Goal: Information Seeking & Learning: Compare options

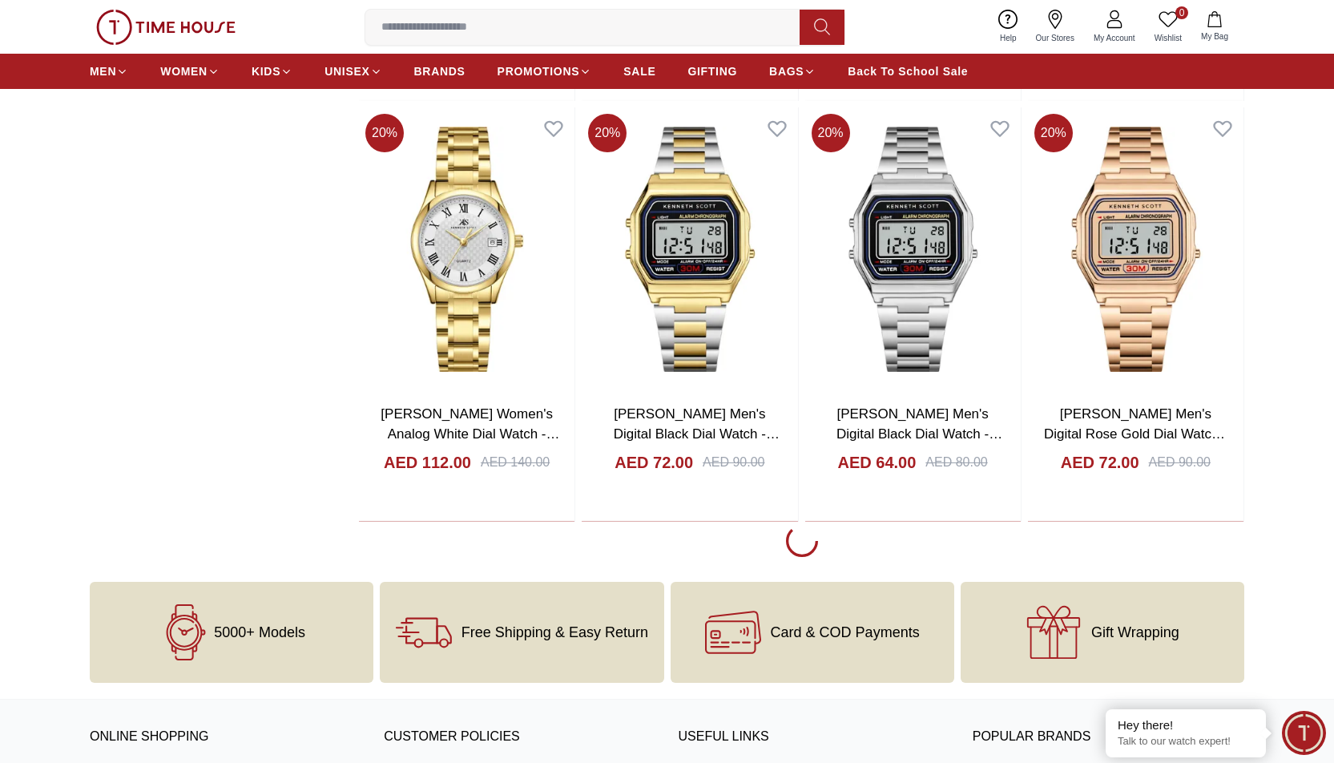
scroll to position [2483, 0]
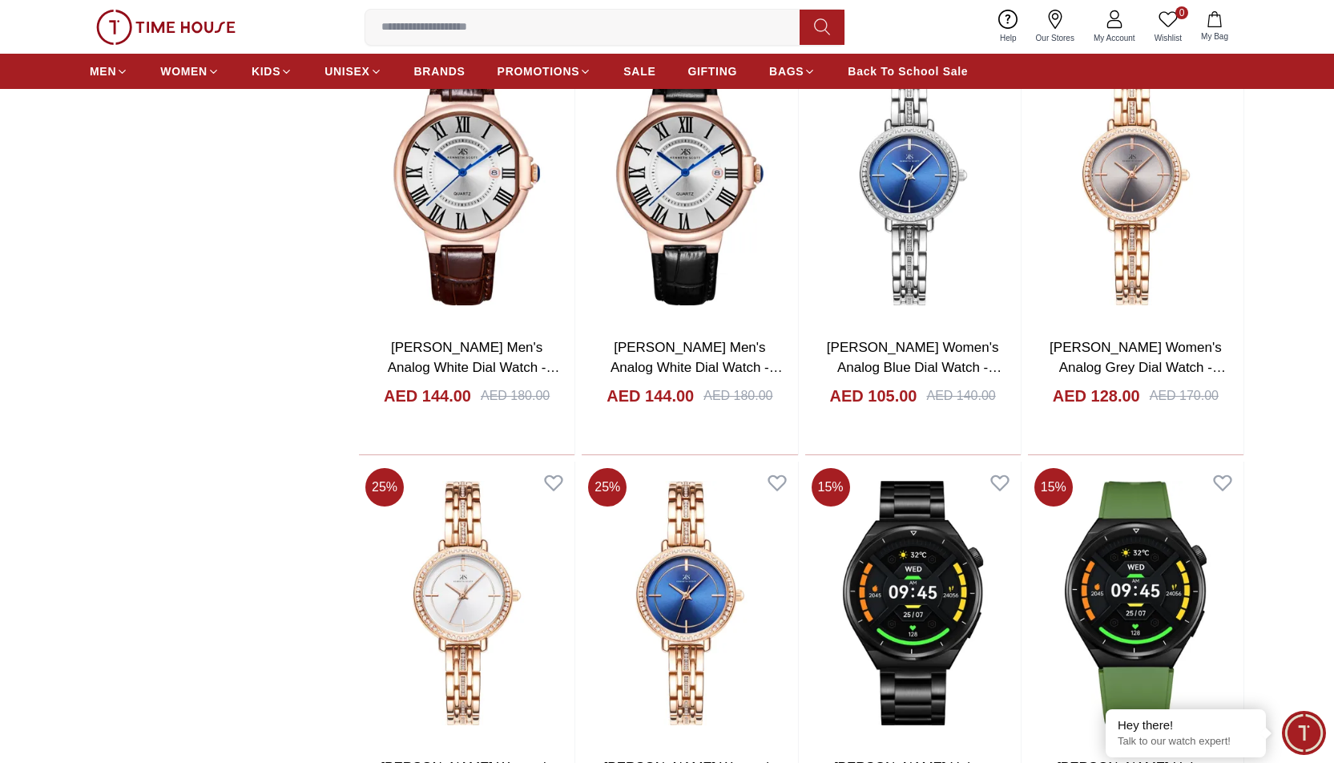
scroll to position [5927, 0]
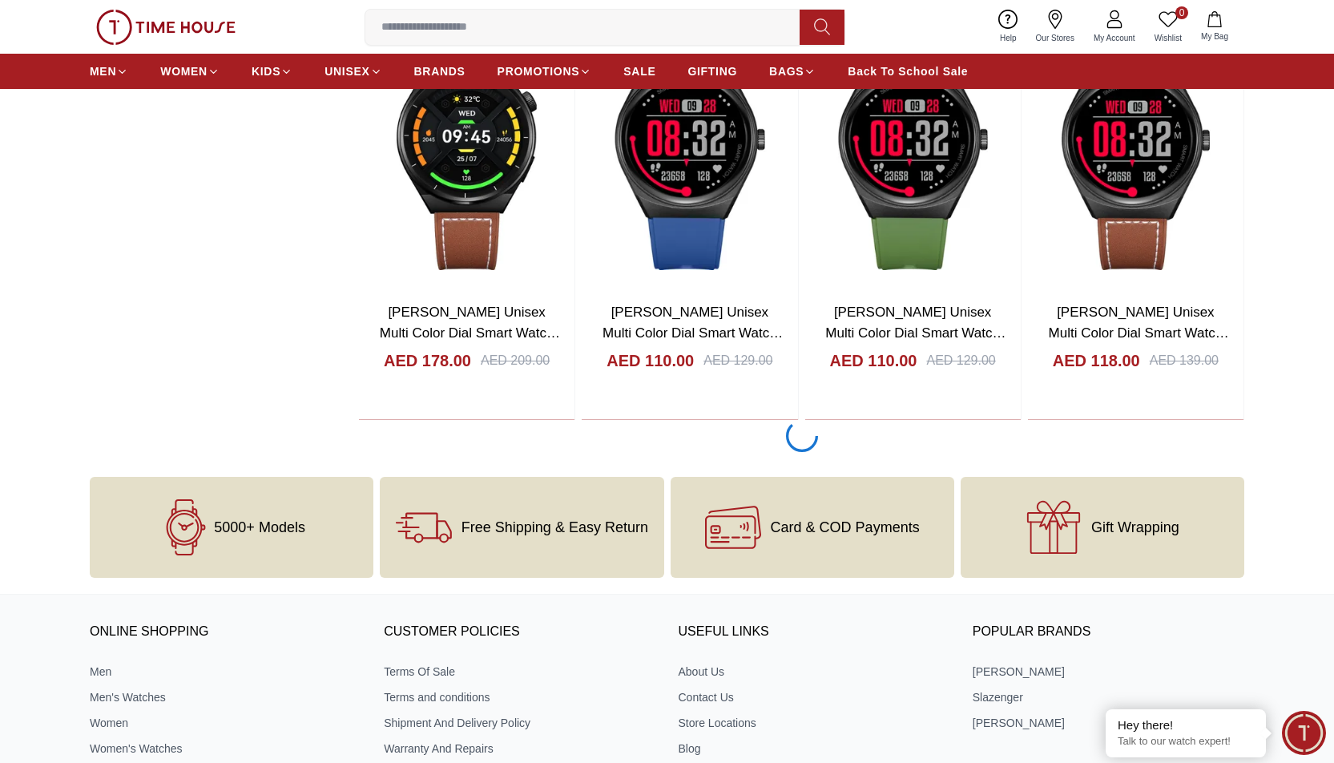
scroll to position [6808, 0]
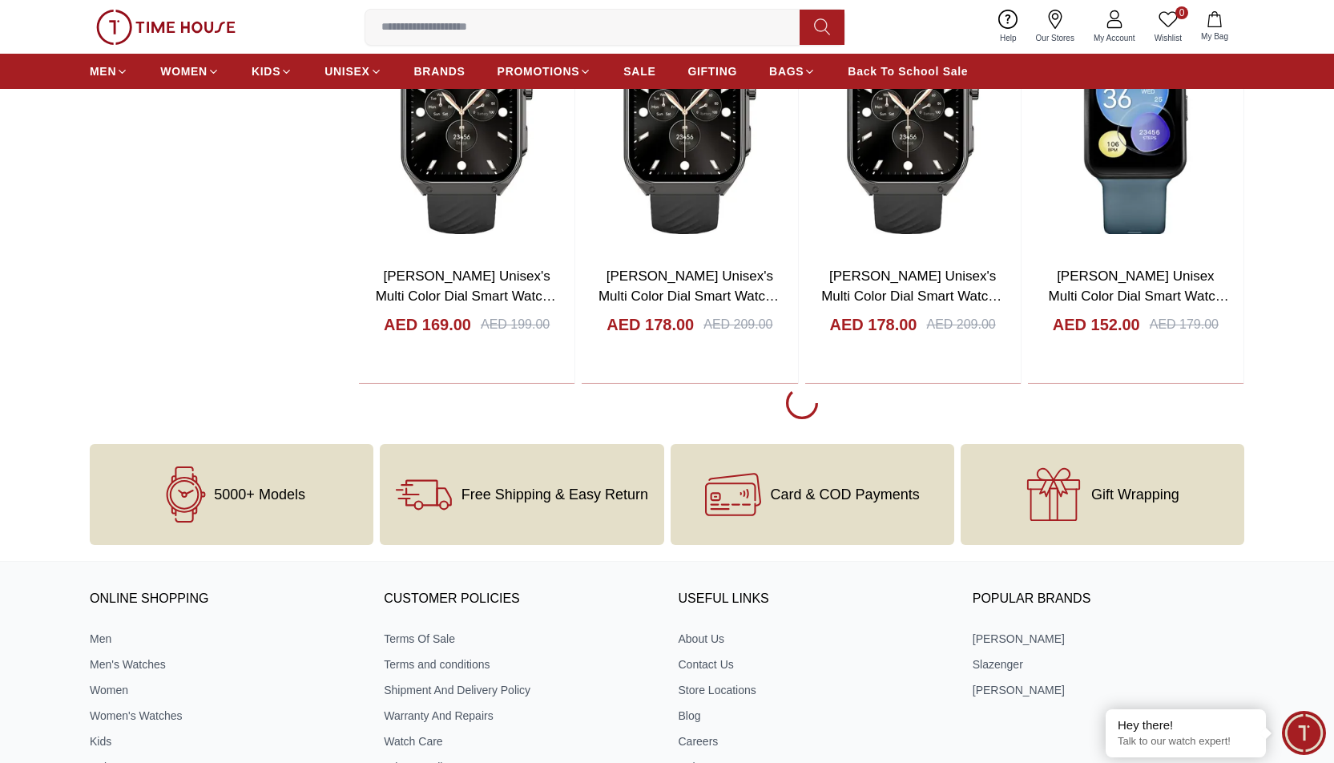
scroll to position [10973, 0]
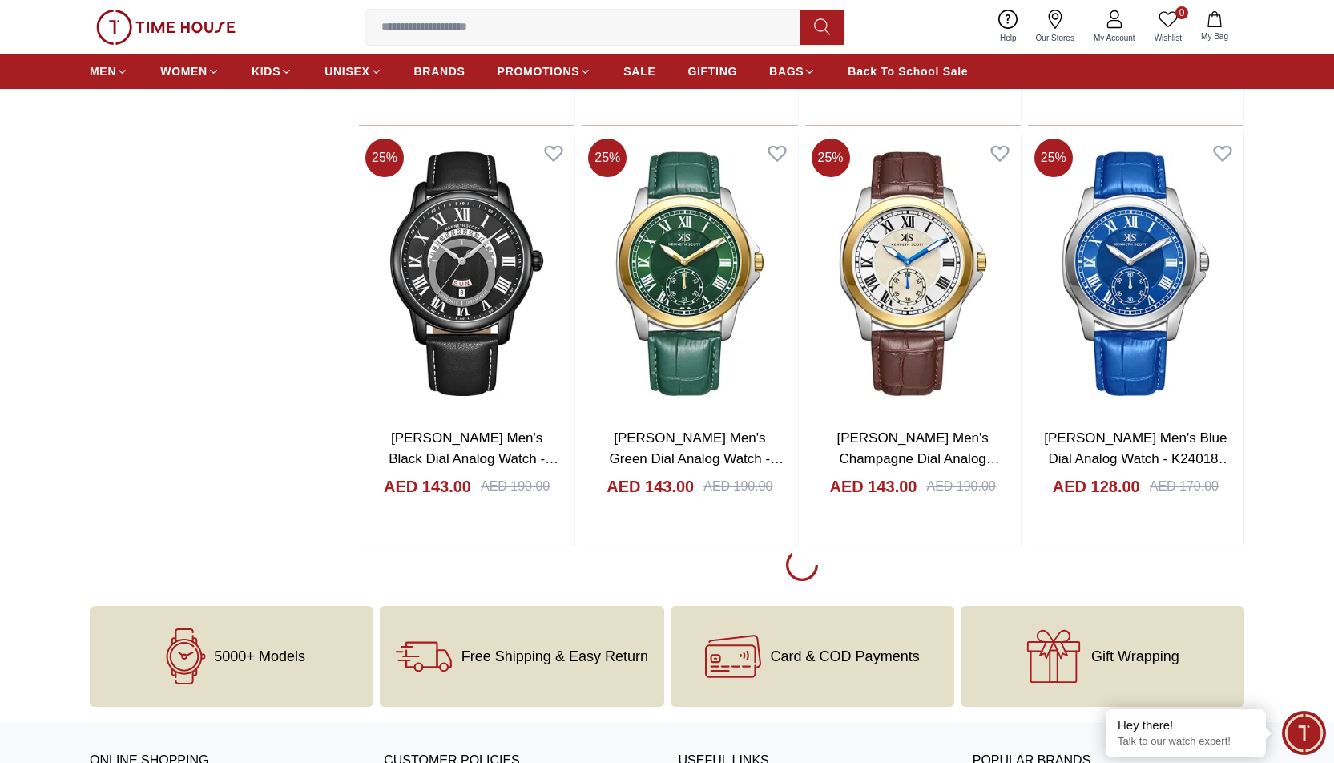
scroll to position [15218, 0]
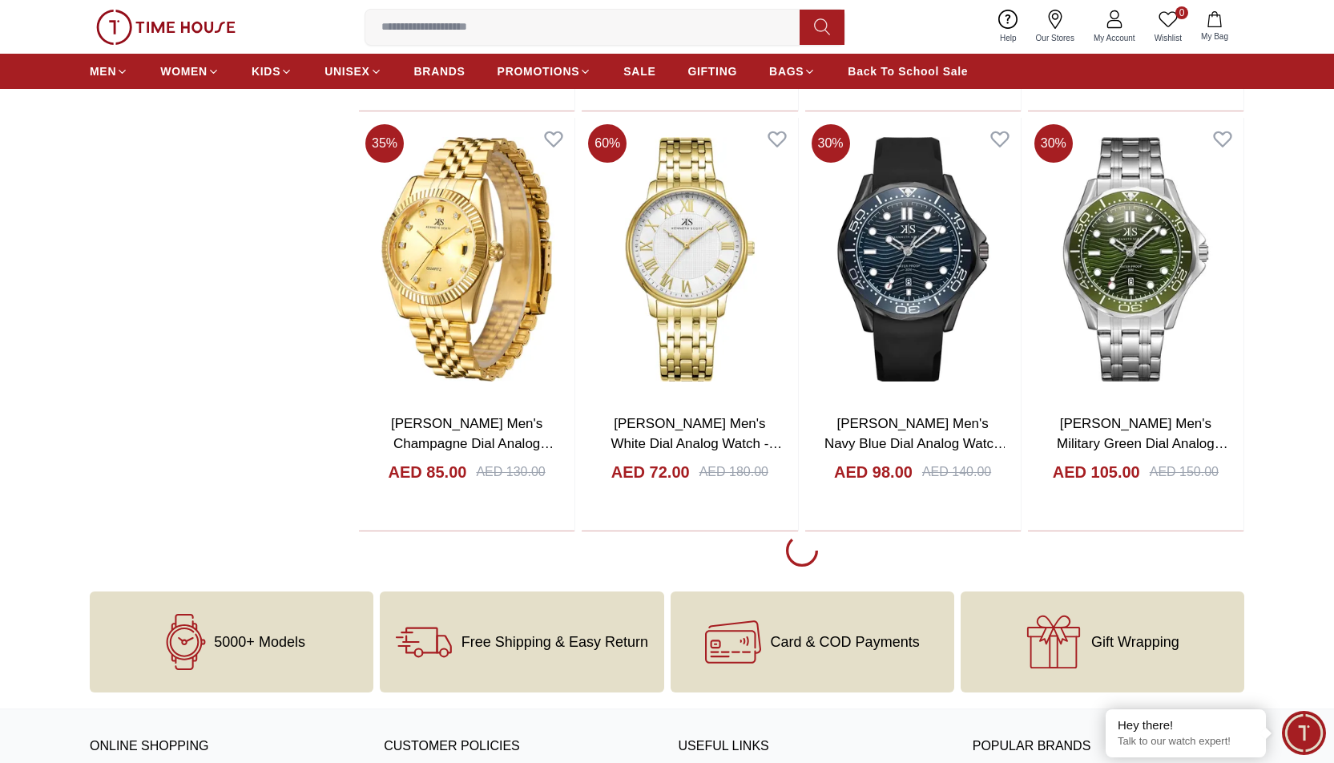
scroll to position [19223, 0]
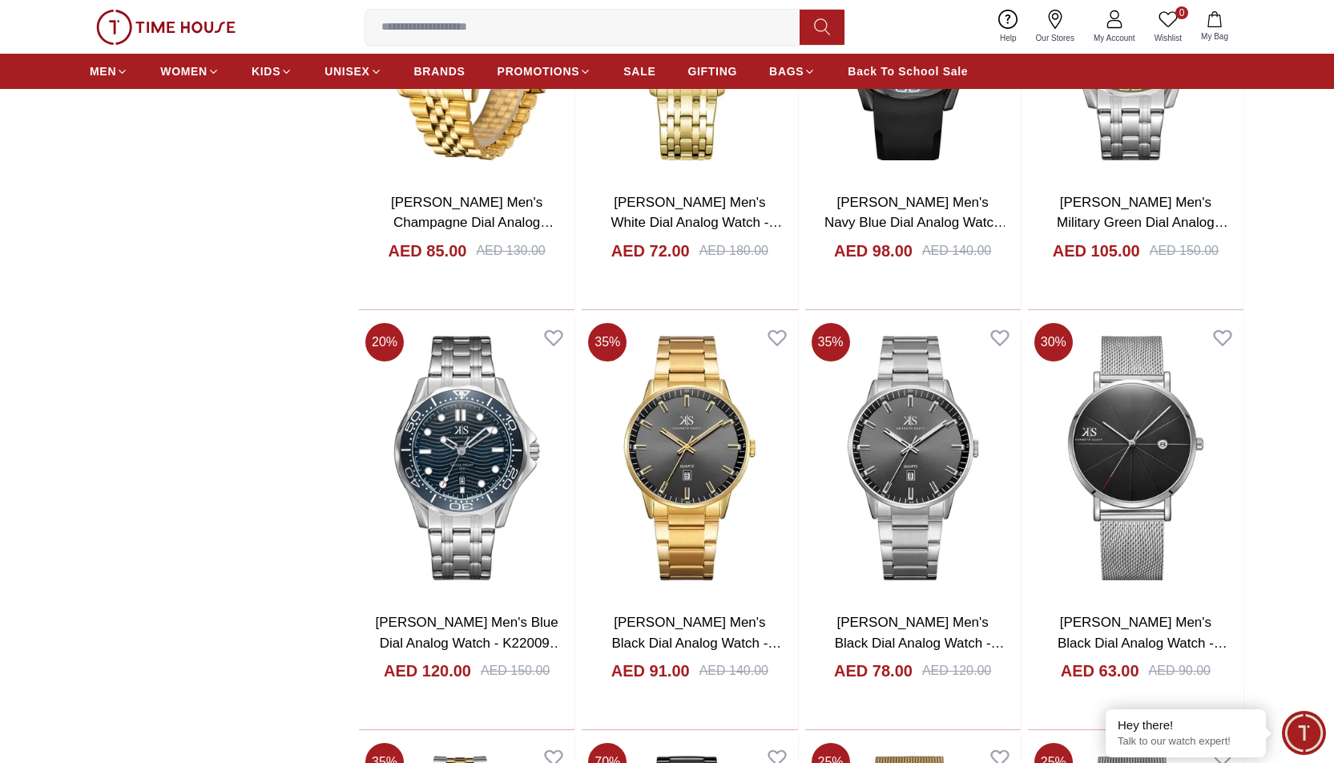
scroll to position [19511, 0]
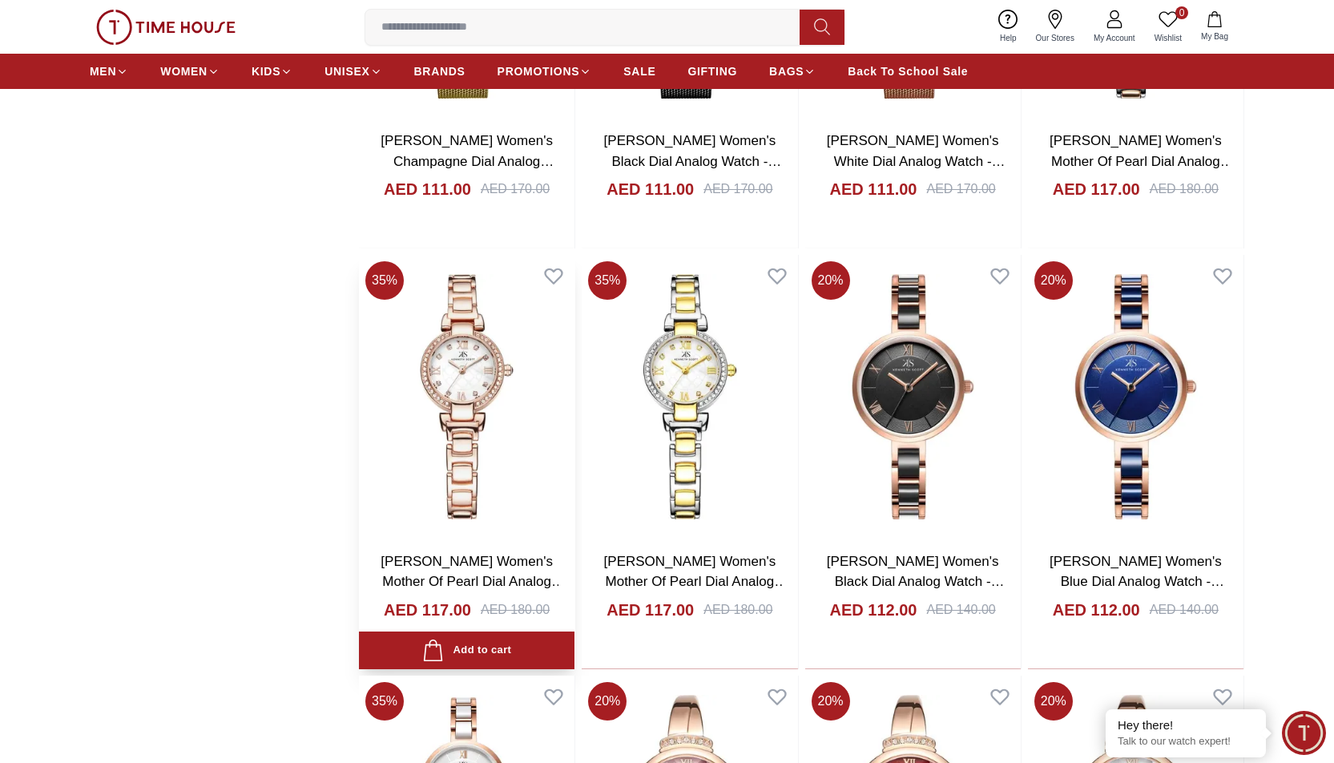
scroll to position [22026, 0]
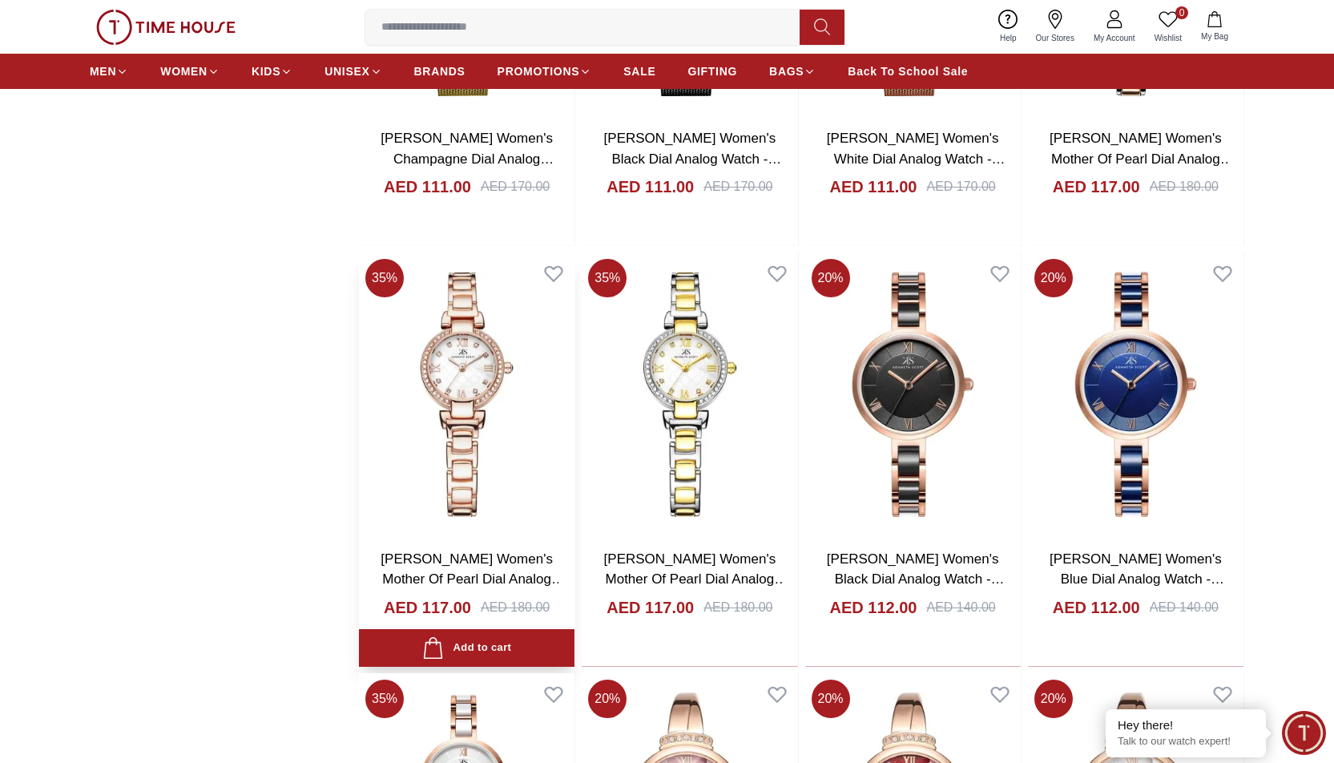
click at [471, 374] on img at bounding box center [466, 393] width 215 height 283
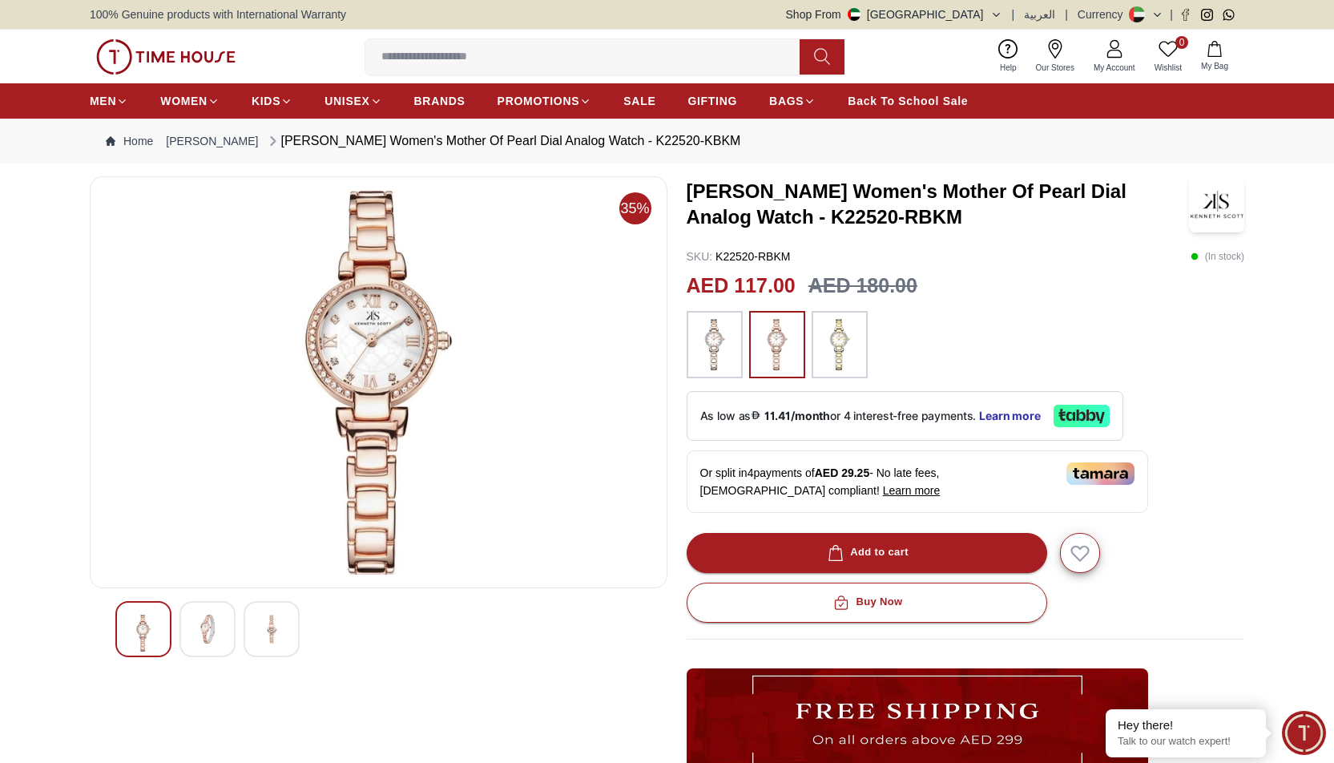
click at [207, 623] on img at bounding box center [207, 628] width 29 height 29
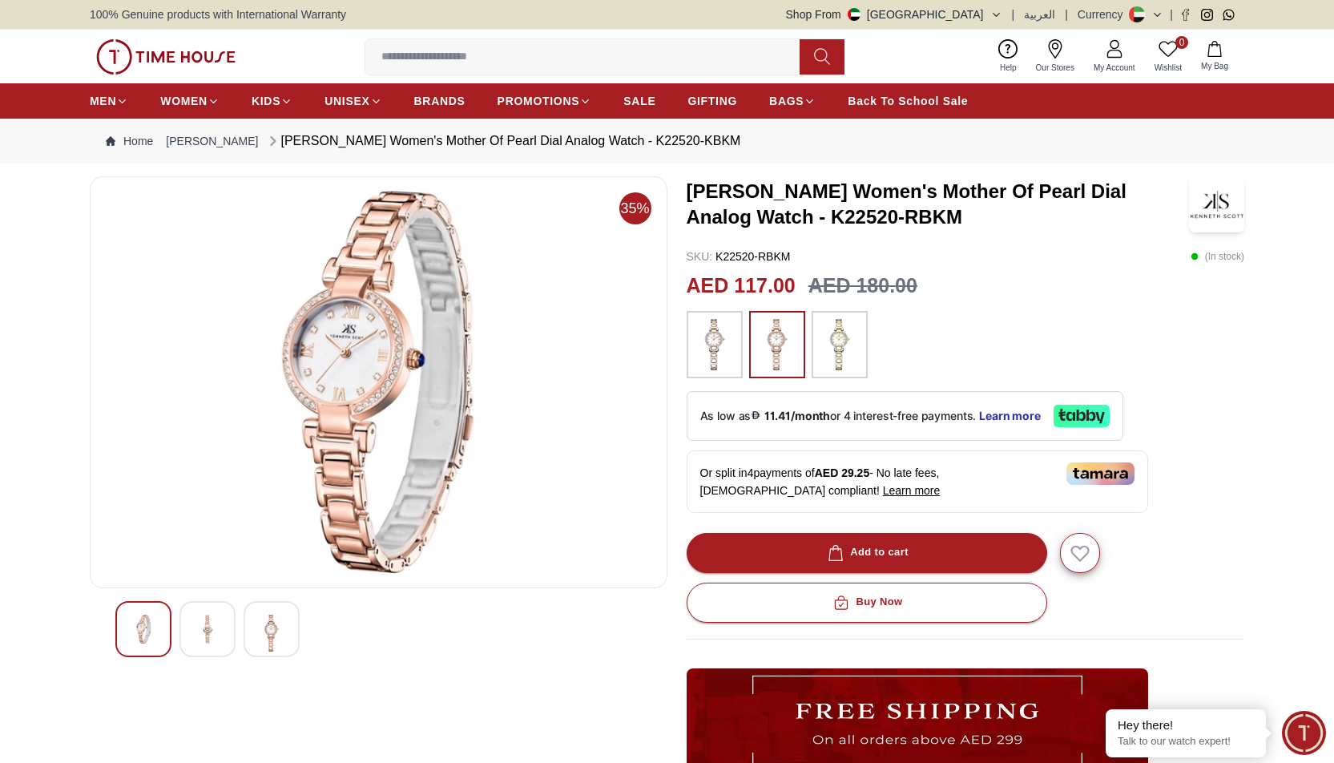
click at [273, 626] on img at bounding box center [271, 632] width 29 height 37
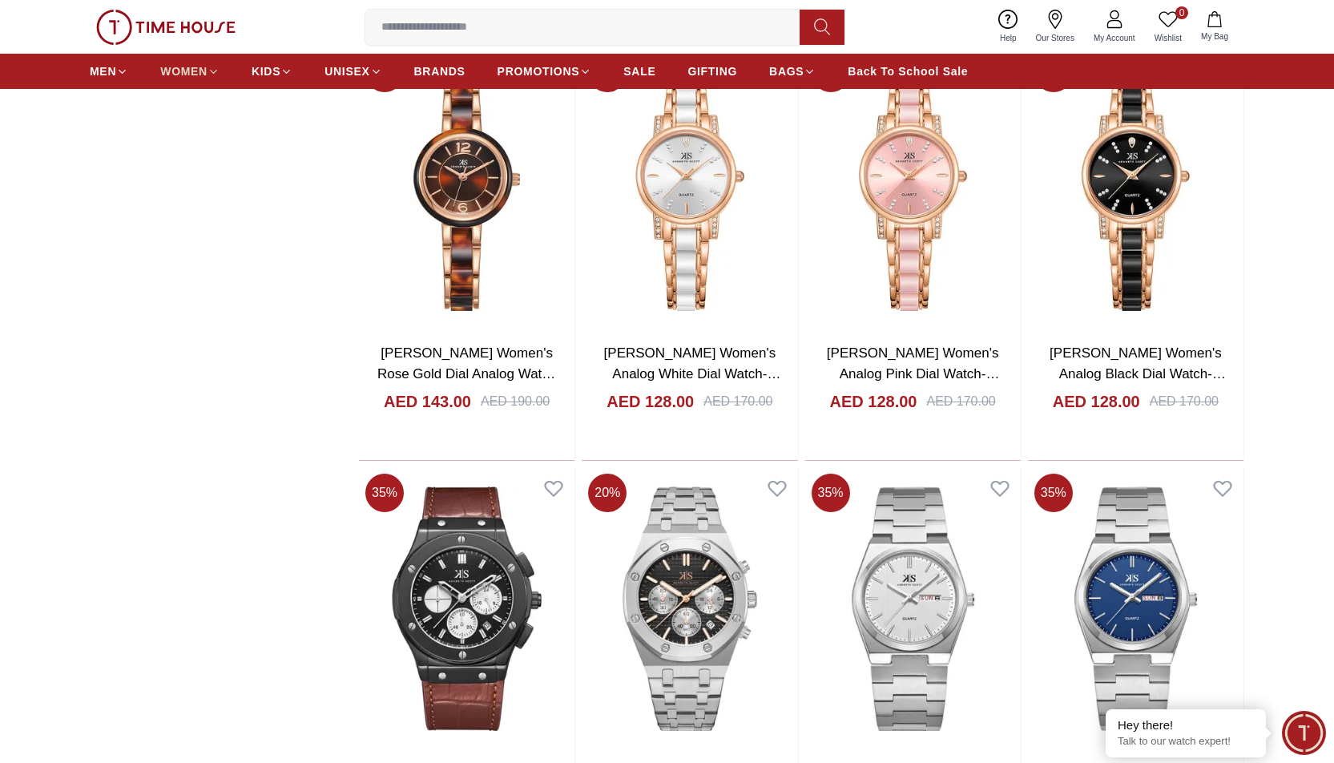
scroll to position [9382, 0]
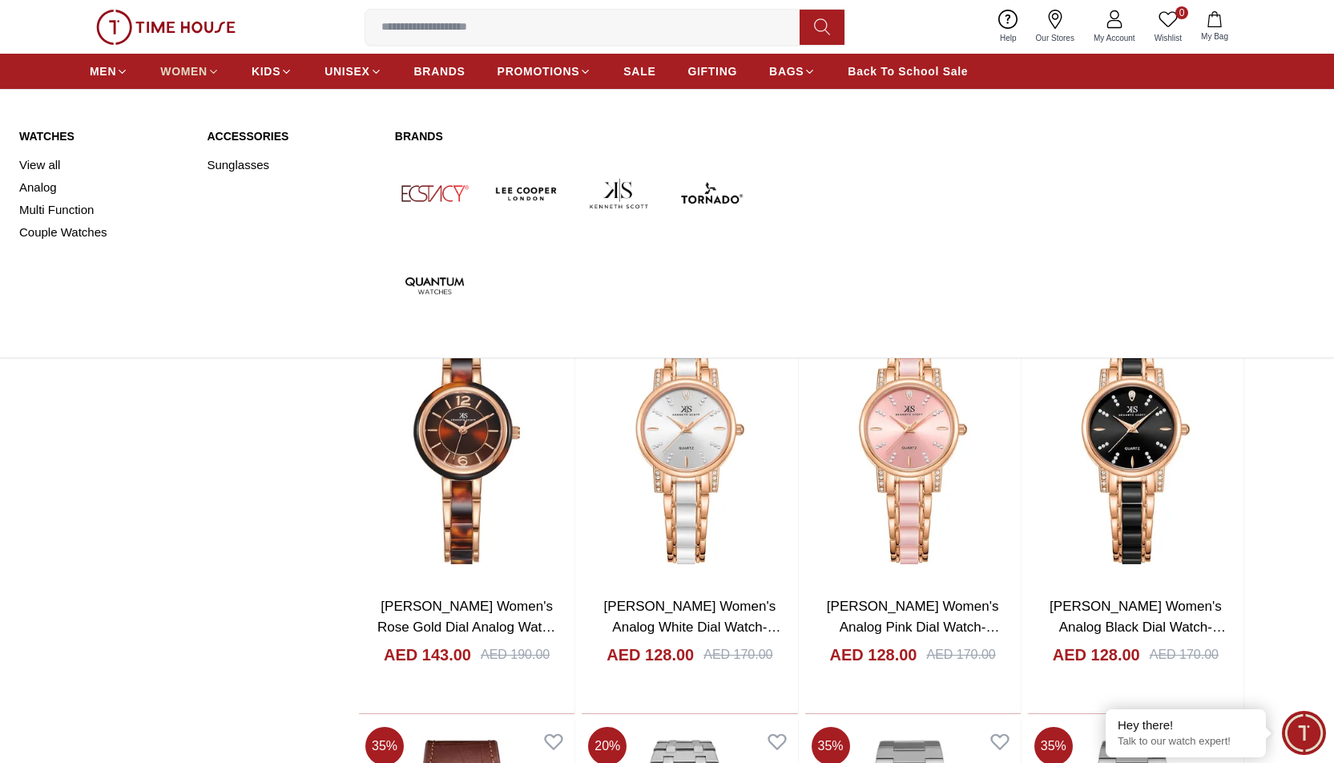
click at [193, 68] on span "WOMEN" at bounding box center [183, 71] width 47 height 16
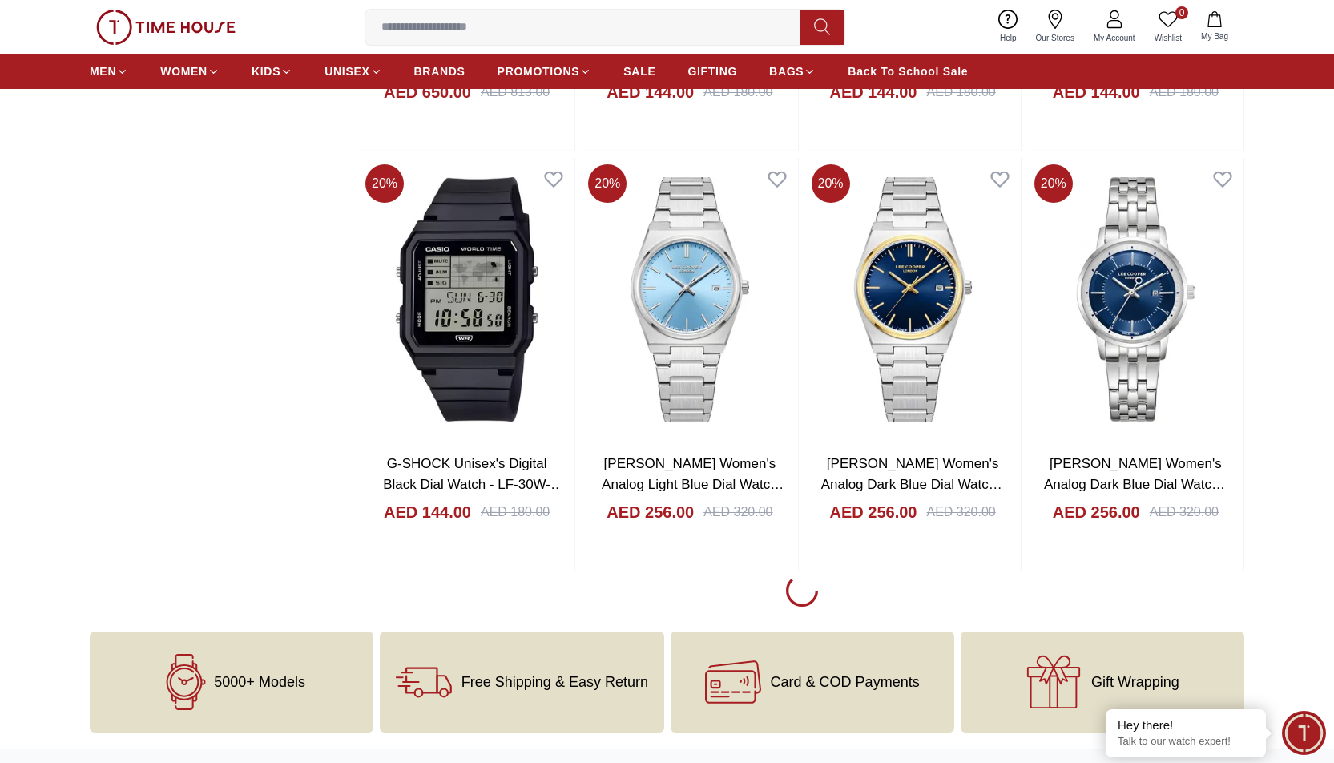
scroll to position [1842, 0]
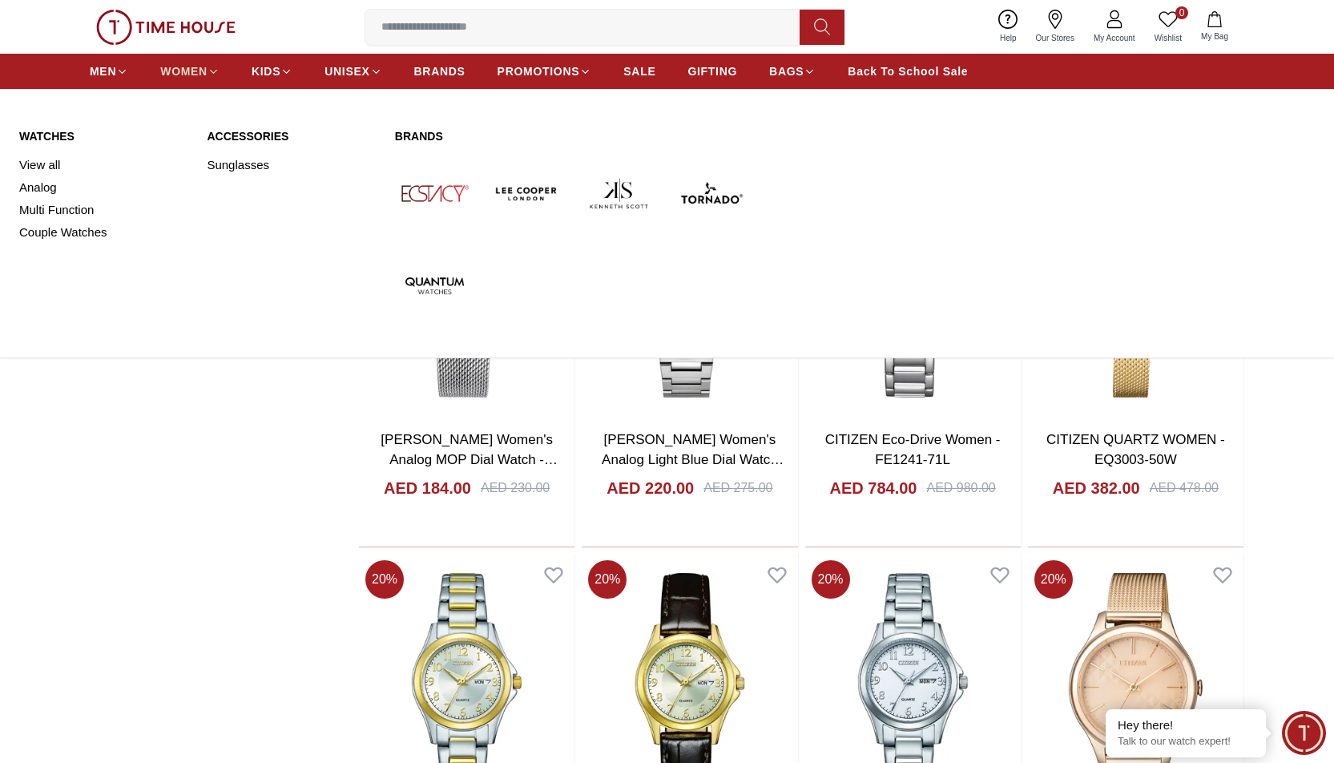
scroll to position [2002, 0]
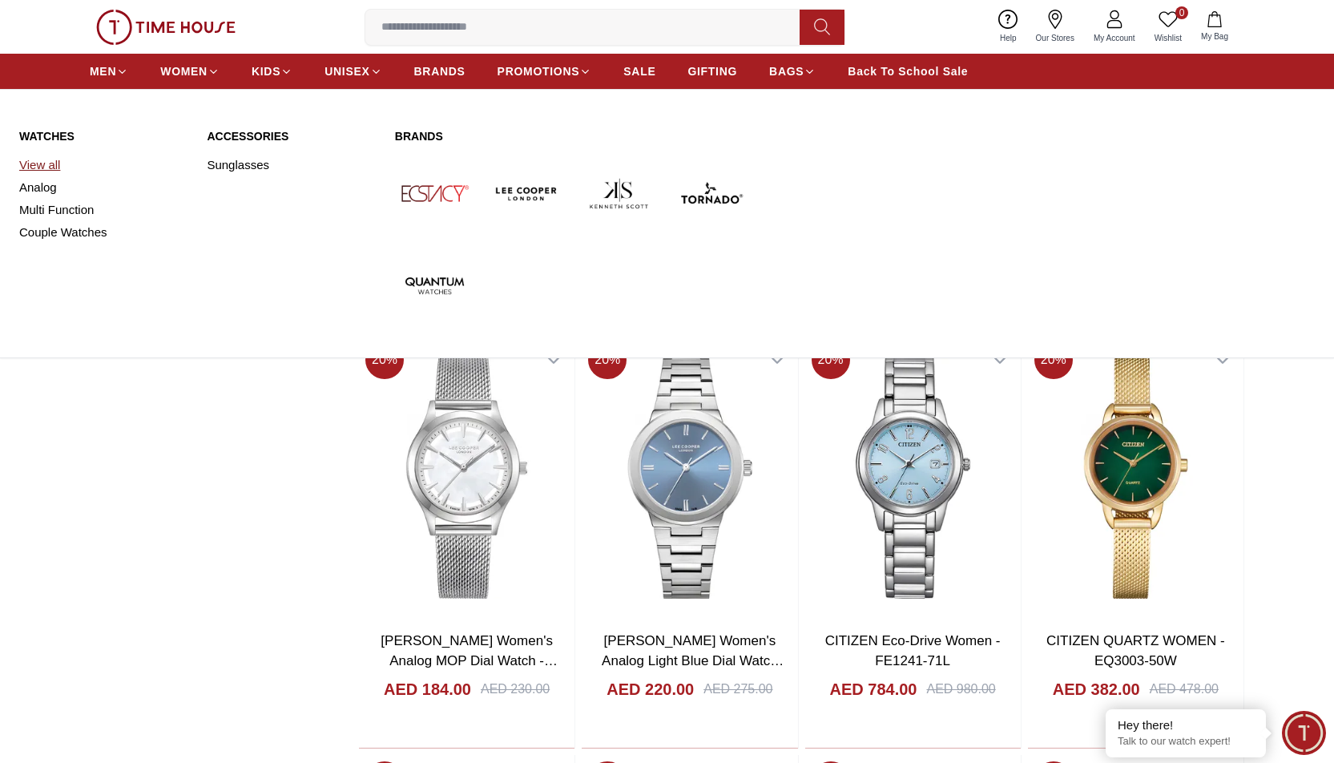
click at [48, 165] on link "View all" at bounding box center [103, 165] width 168 height 22
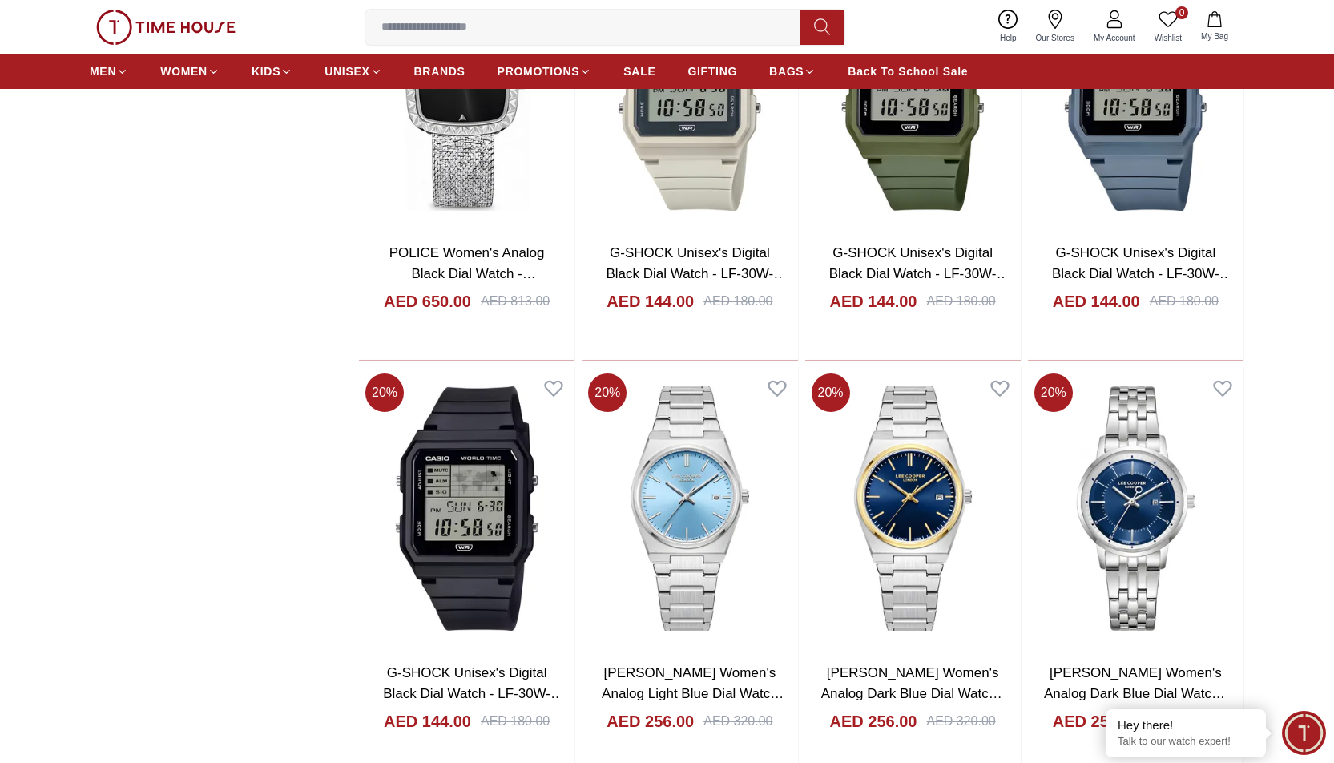
scroll to position [1602, 0]
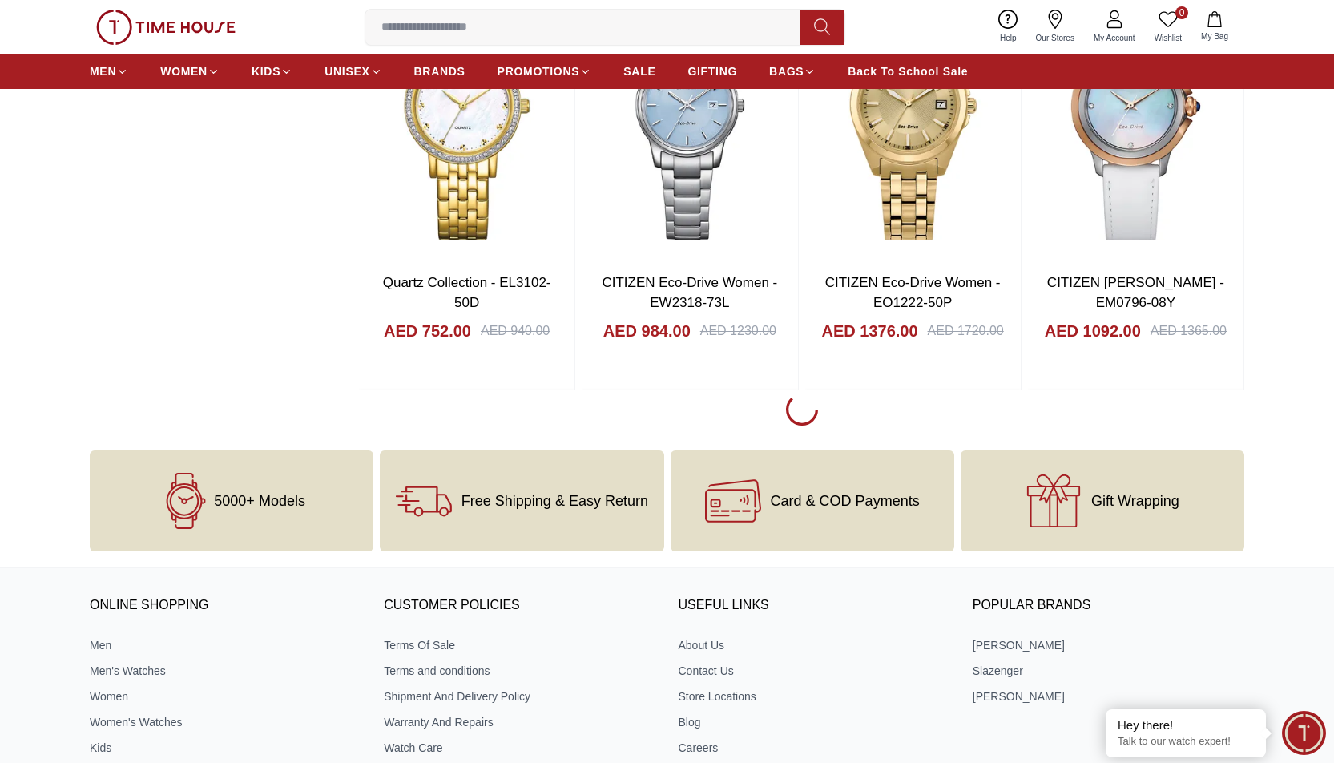
scroll to position [6167, 0]
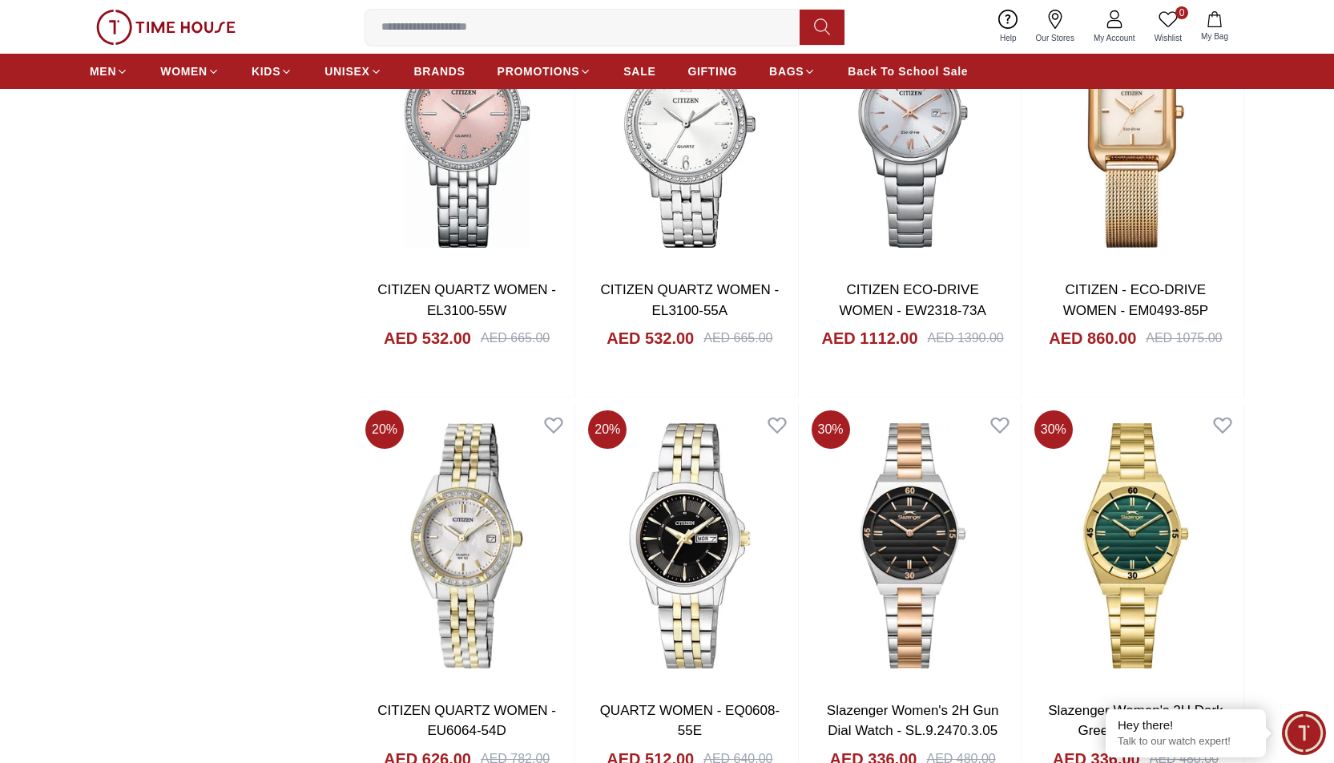
scroll to position [7048, 0]
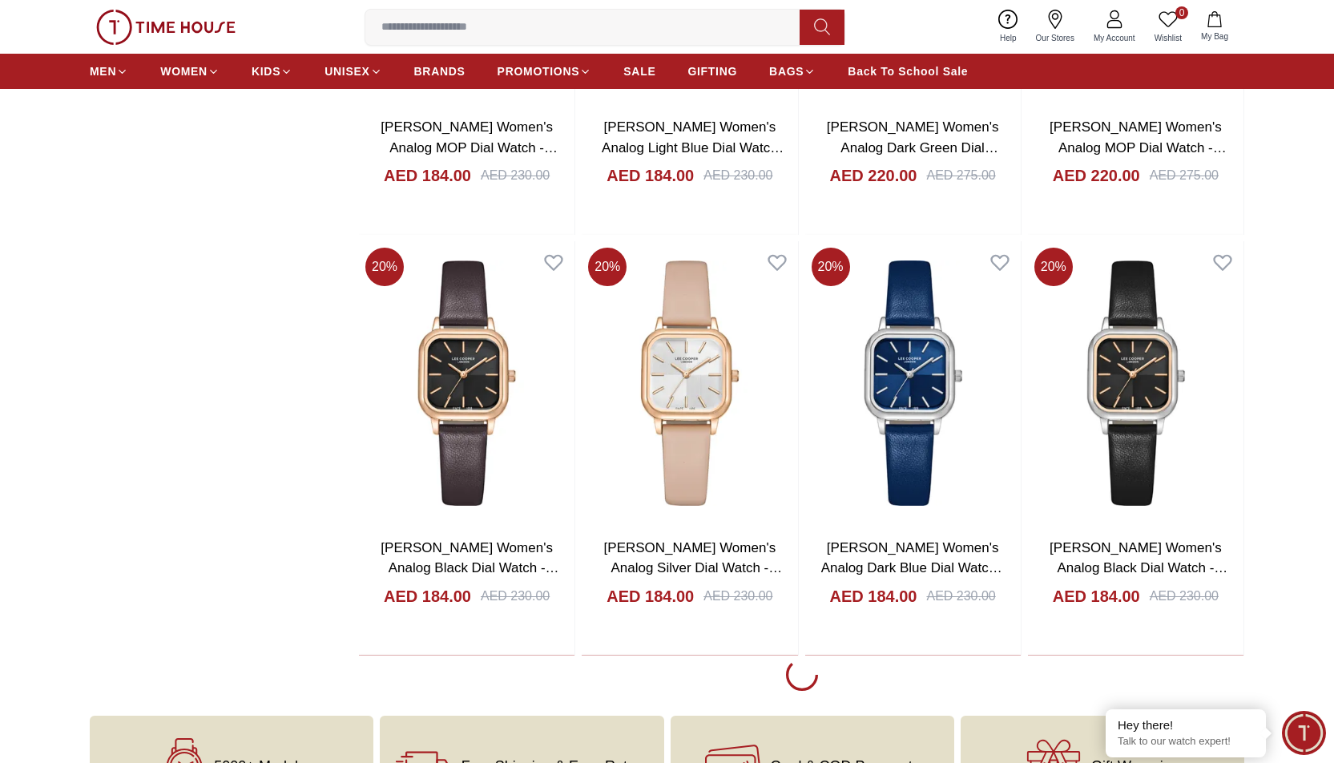
scroll to position [12175, 0]
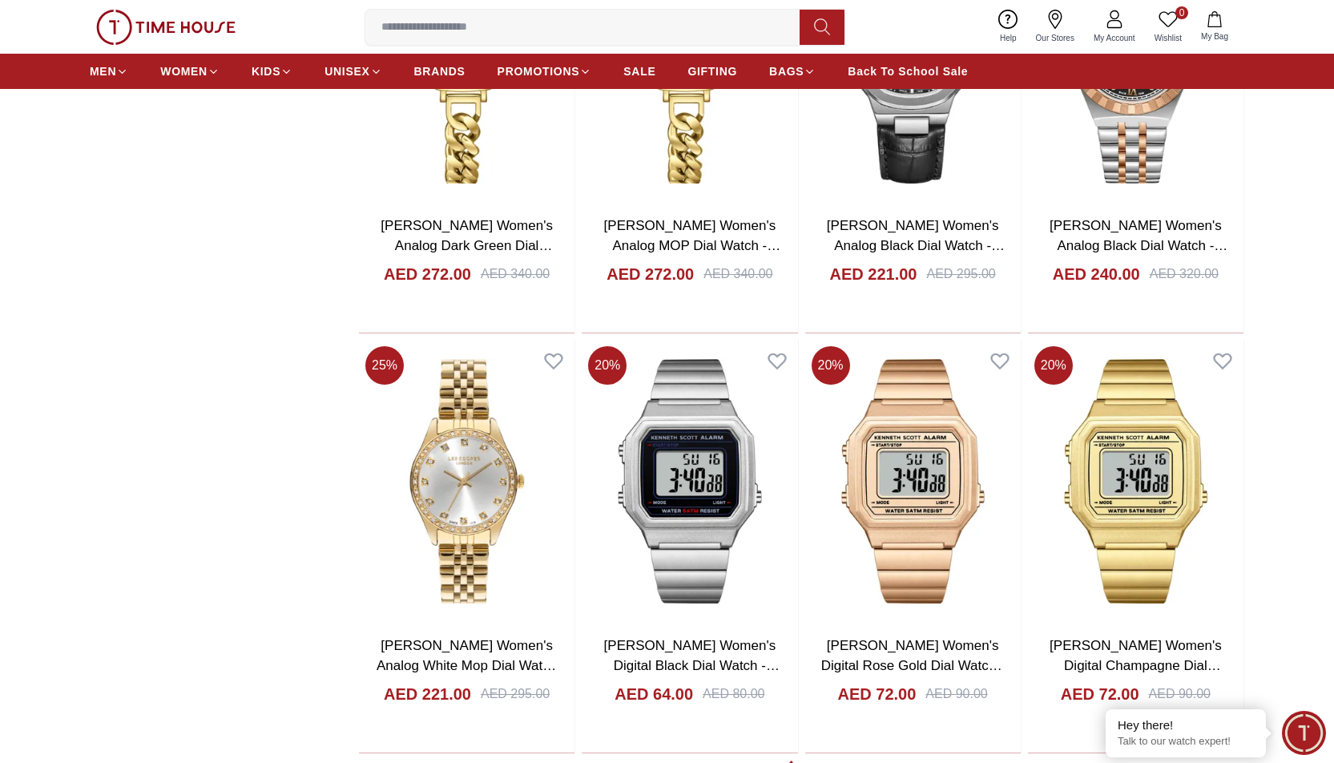
scroll to position [14177, 0]
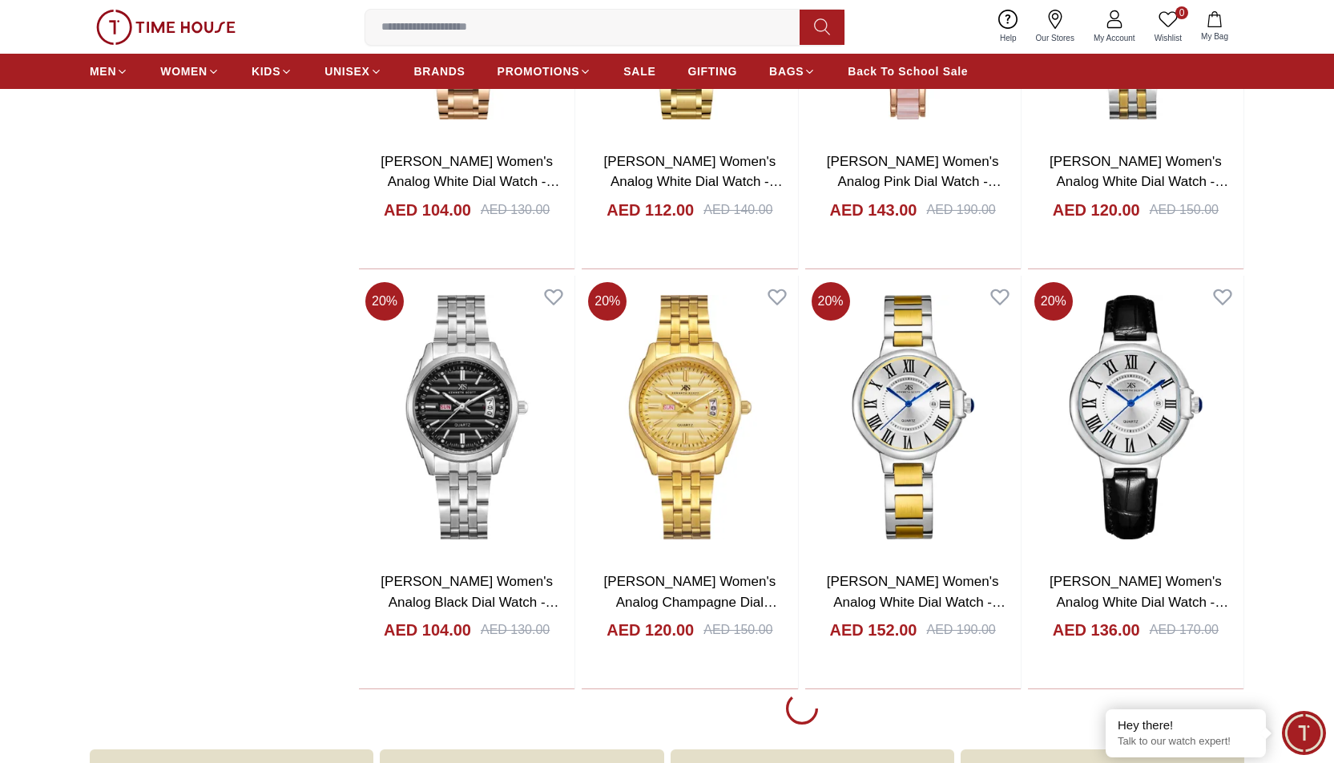
scroll to position [16340, 0]
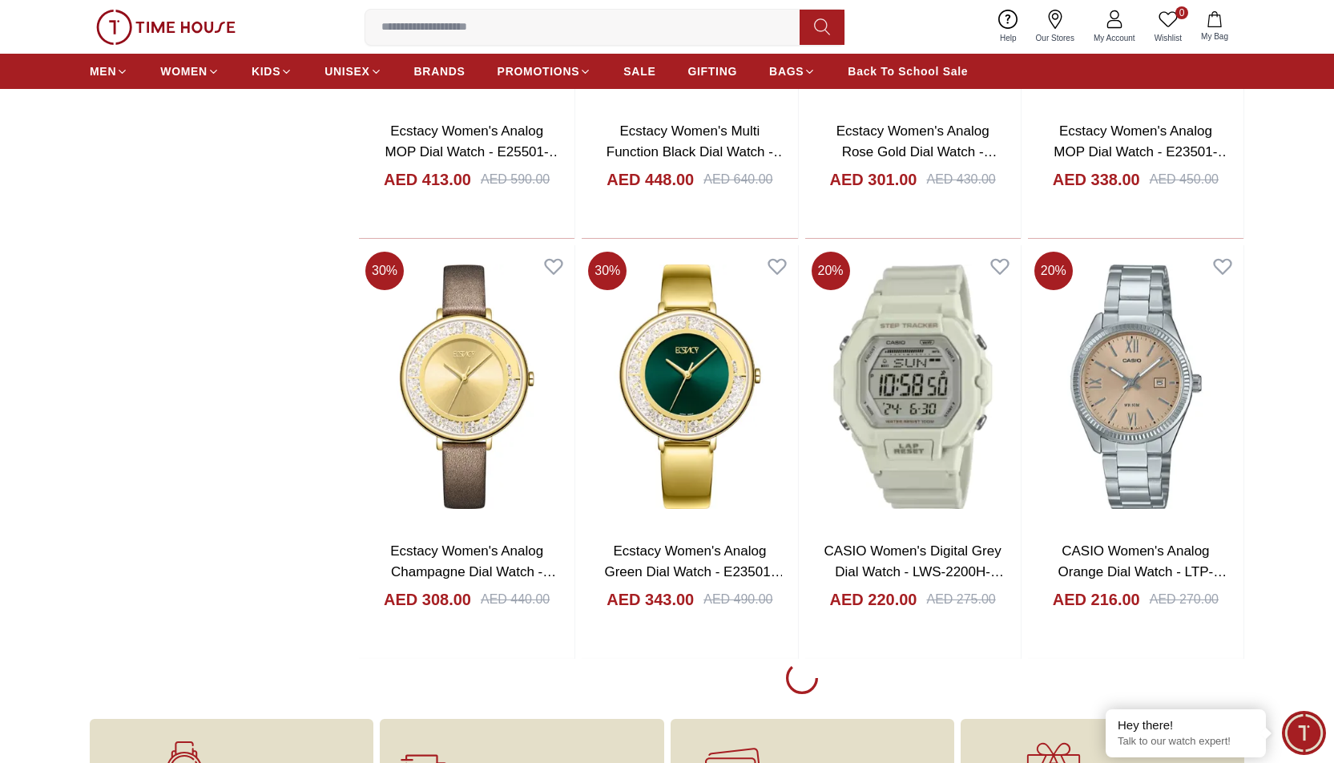
scroll to position [18502, 0]
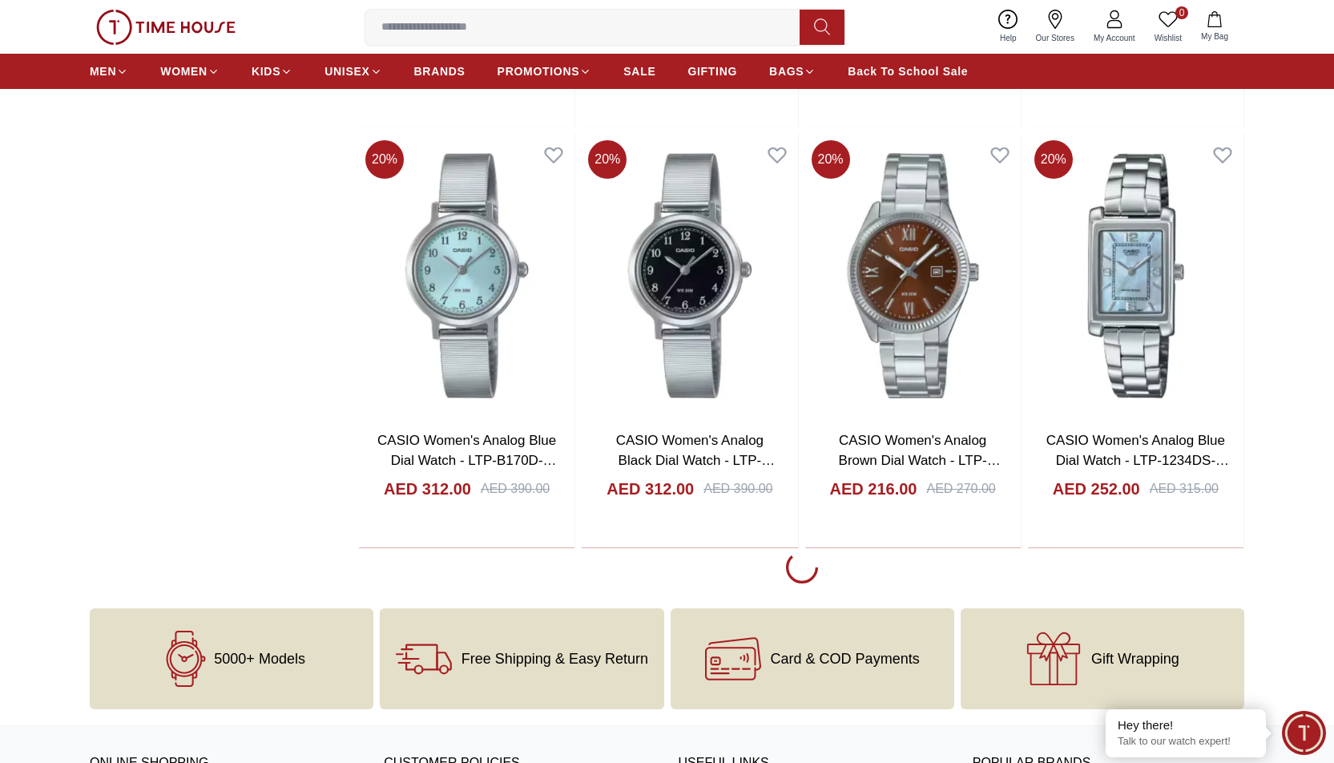
scroll to position [20738, 0]
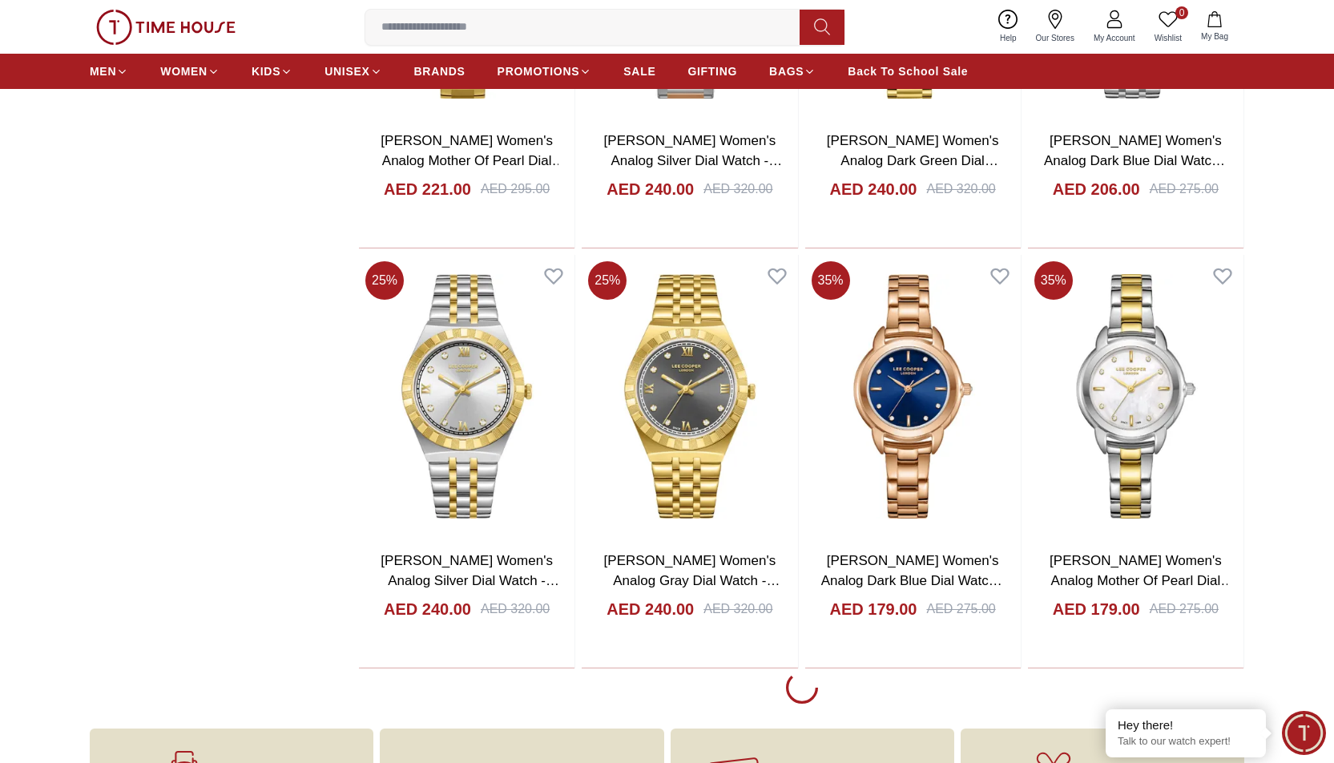
scroll to position [22667, 0]
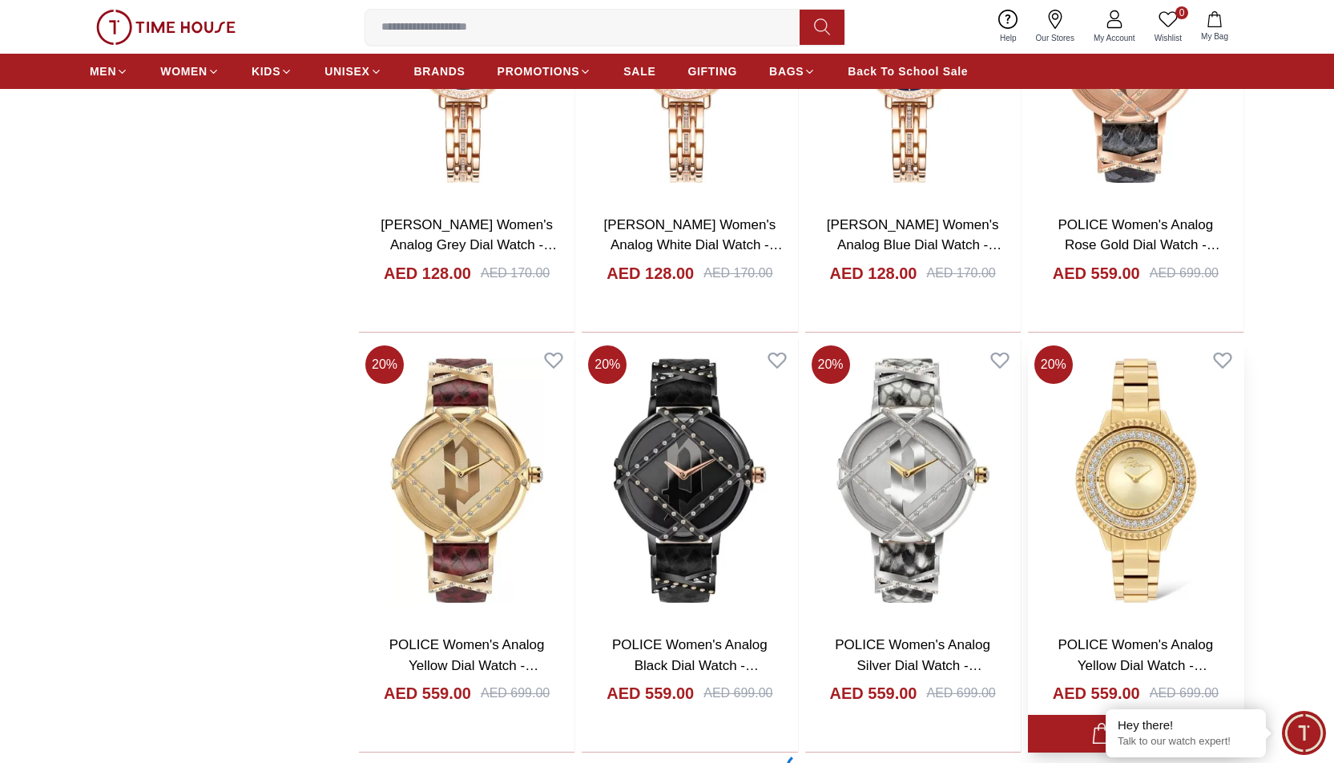
scroll to position [24698, 0]
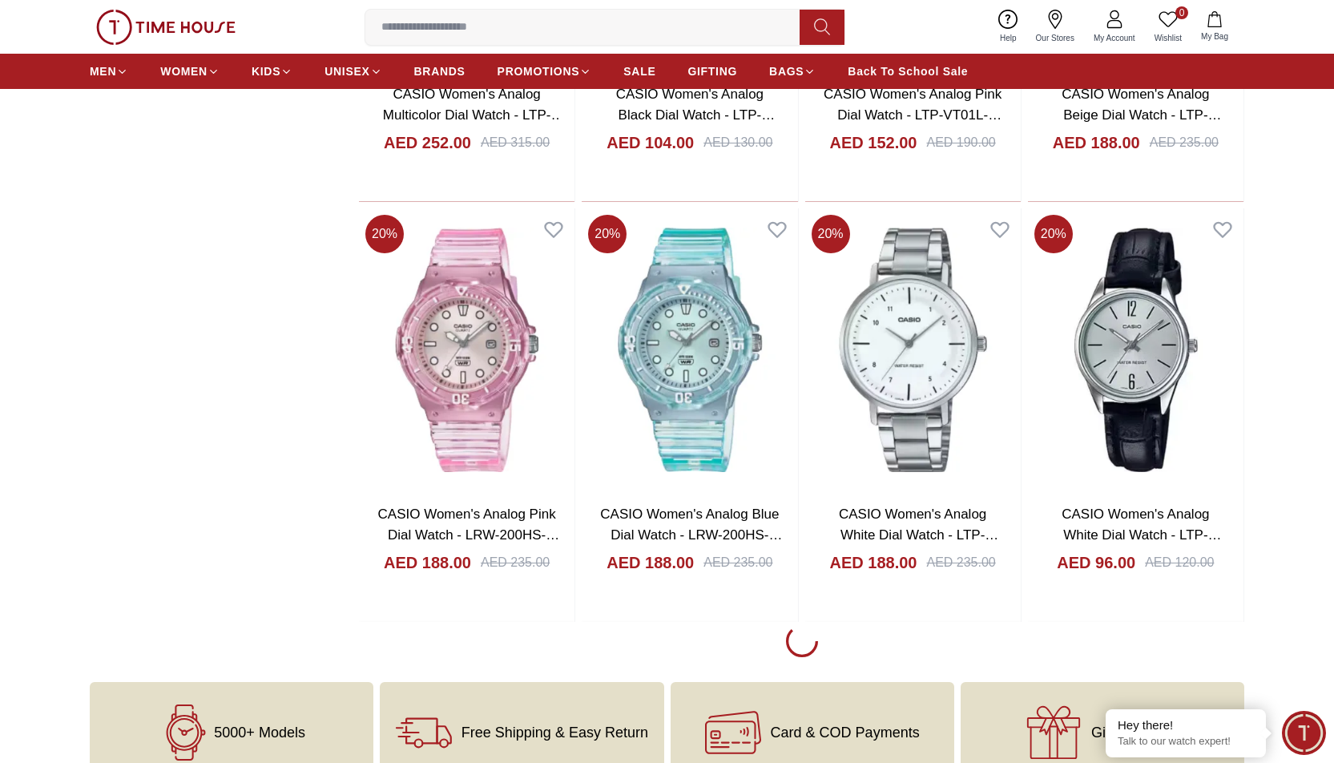
scroll to position [26992, 0]
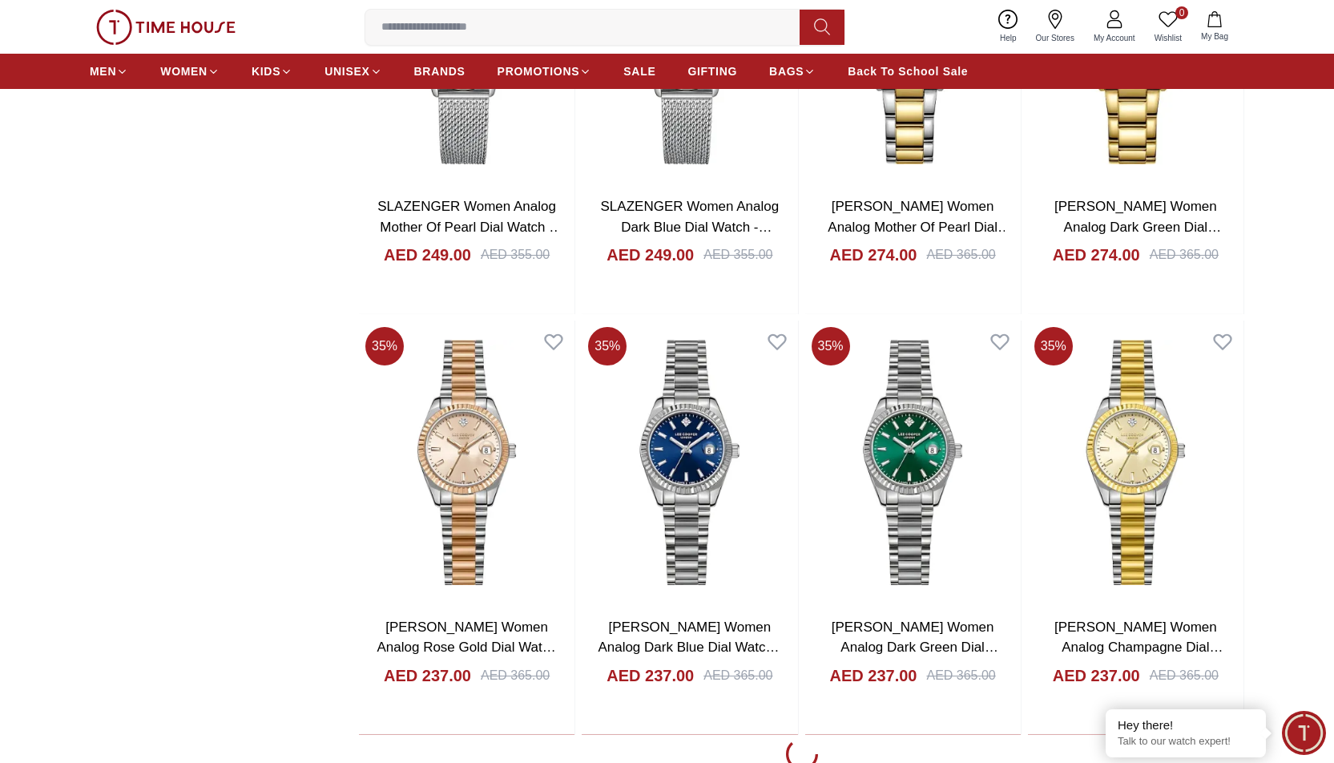
scroll to position [28915, 0]
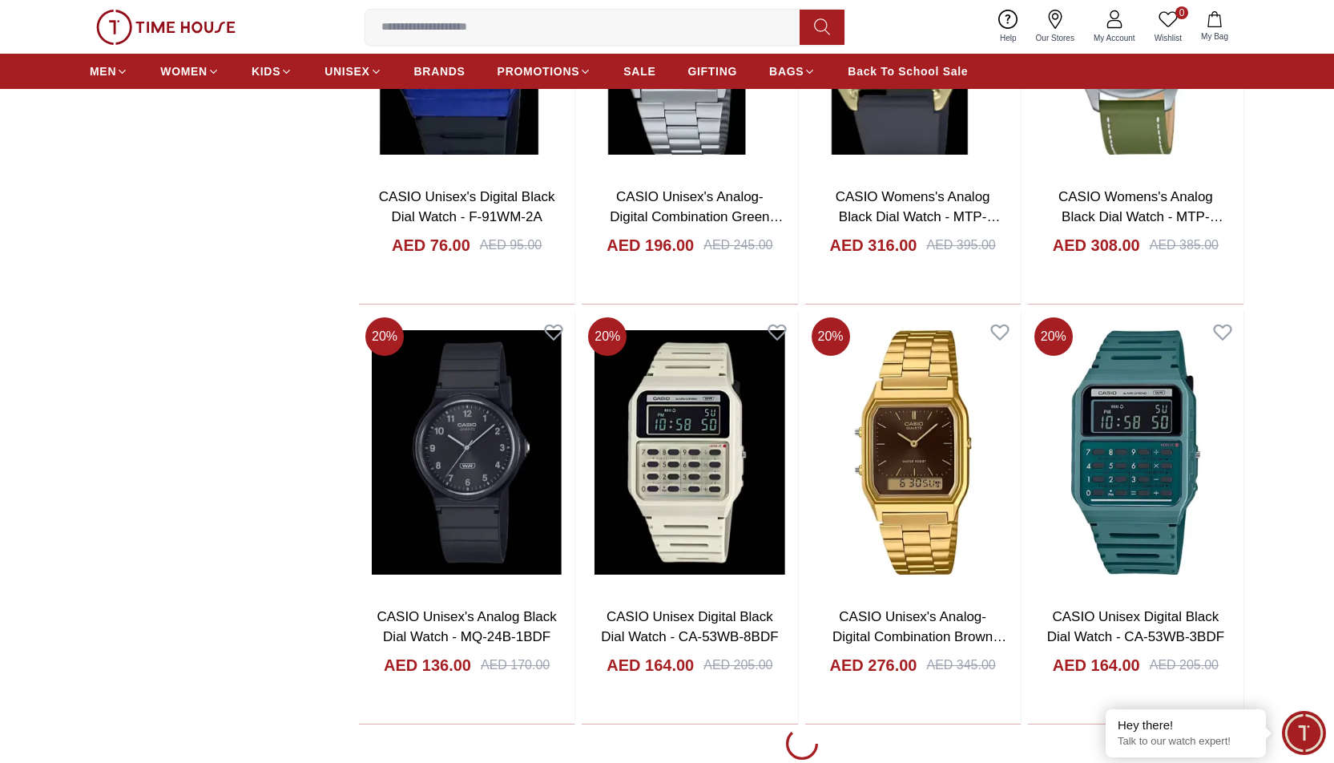
scroll to position [30997, 0]
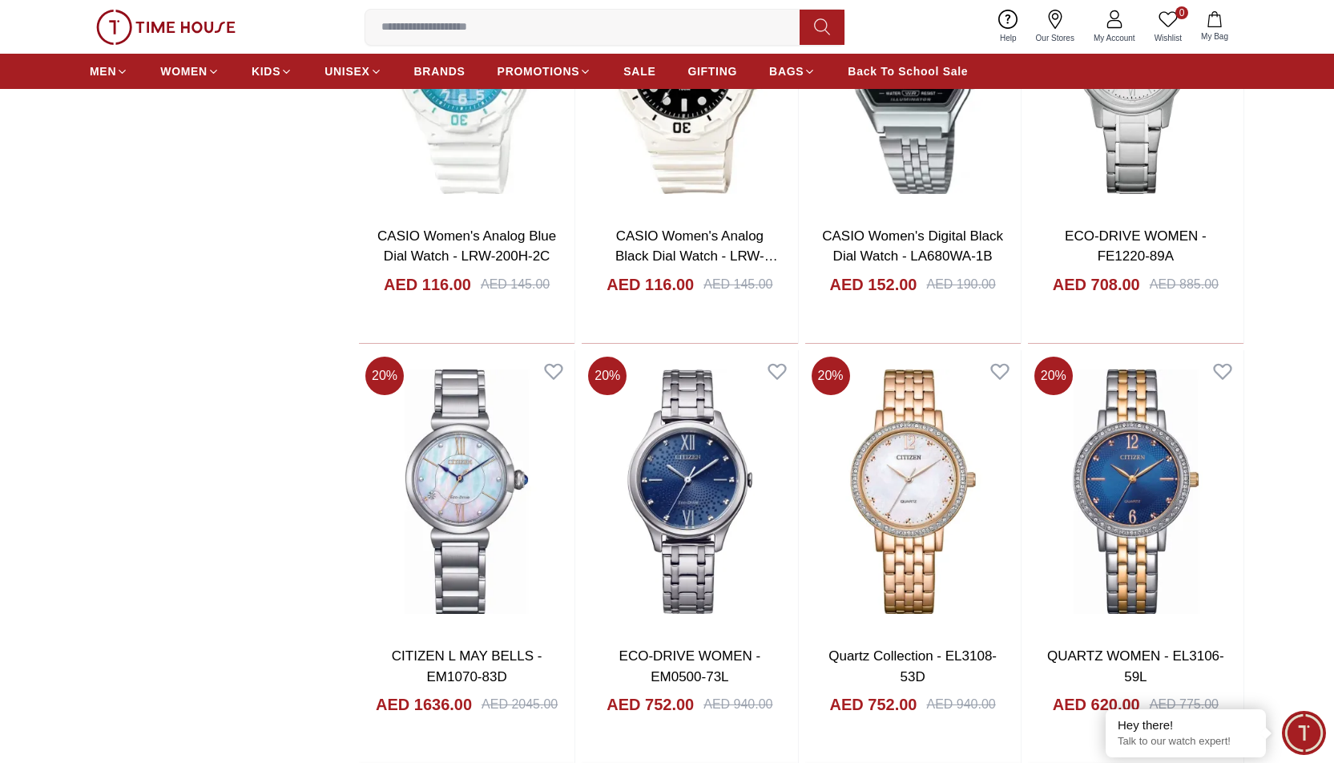
scroll to position [33080, 0]
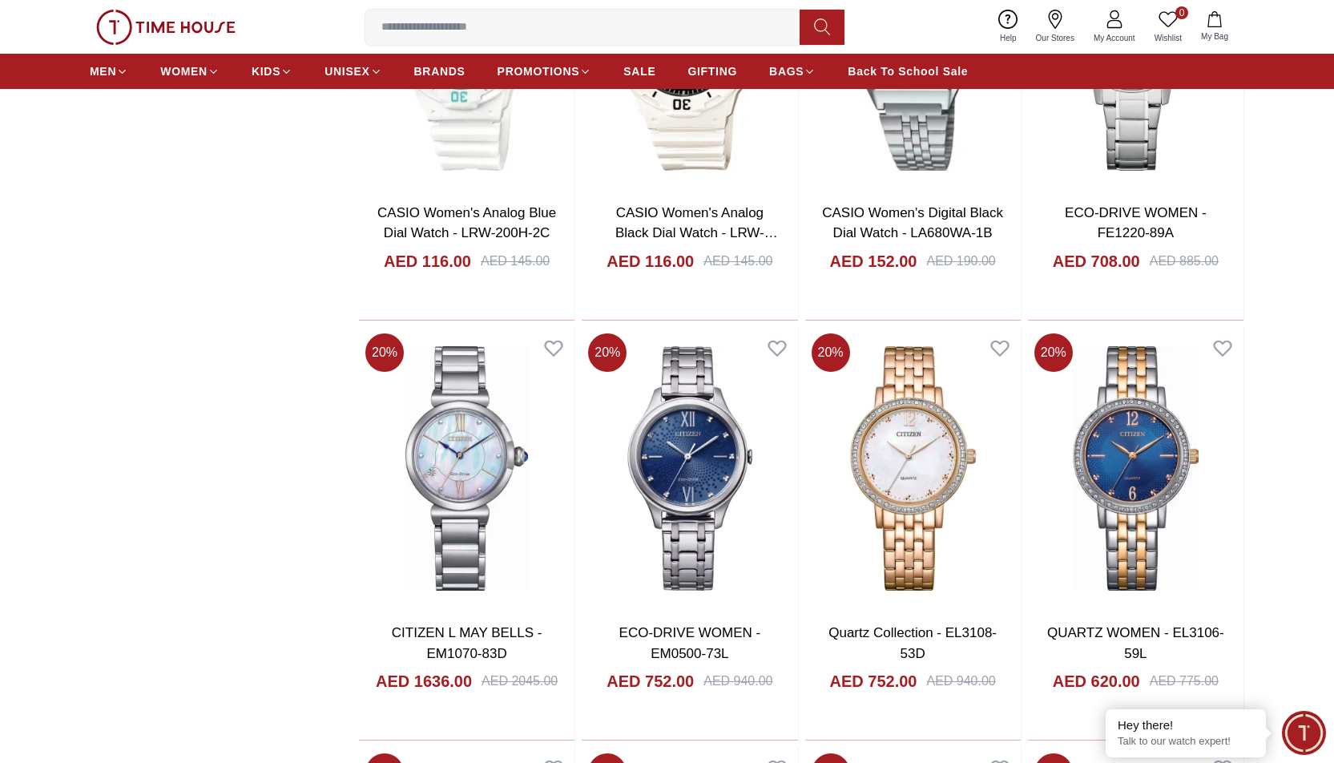
scroll to position [33240, 0]
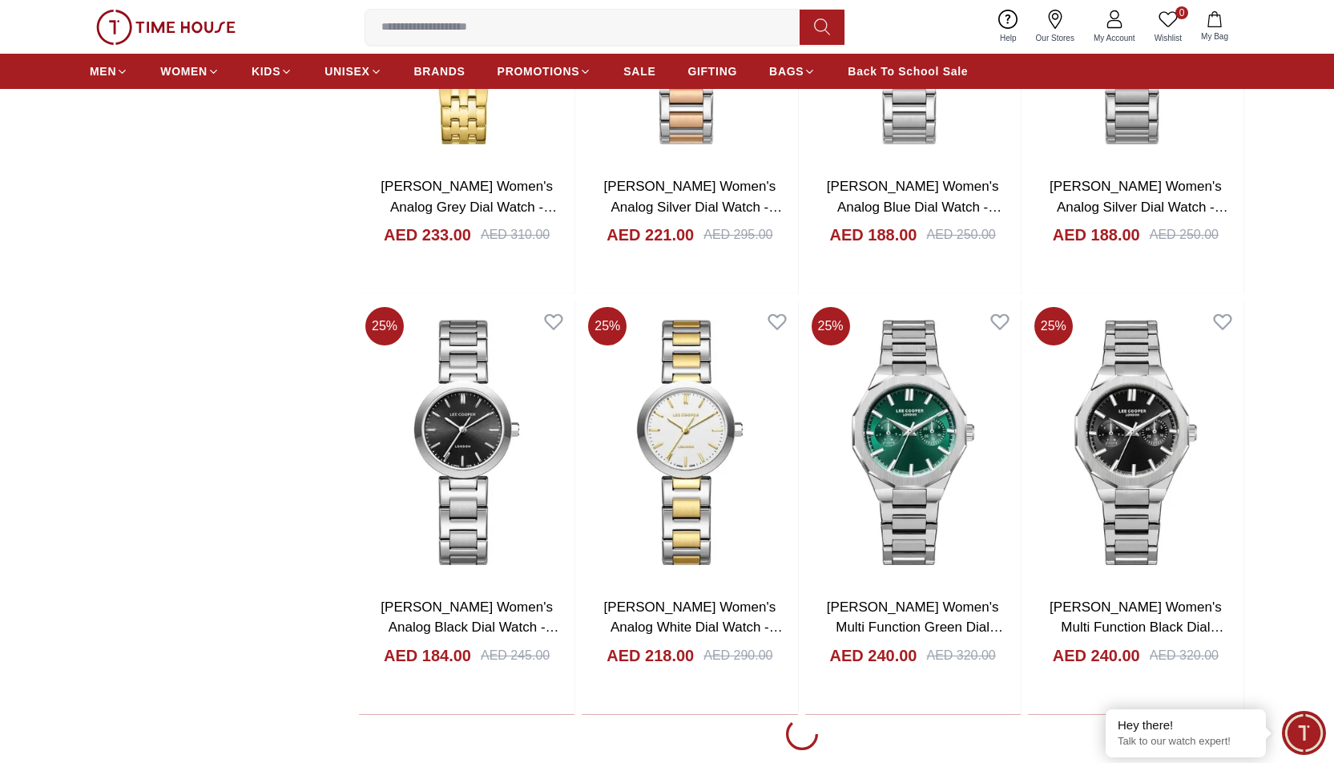
scroll to position [37325, 0]
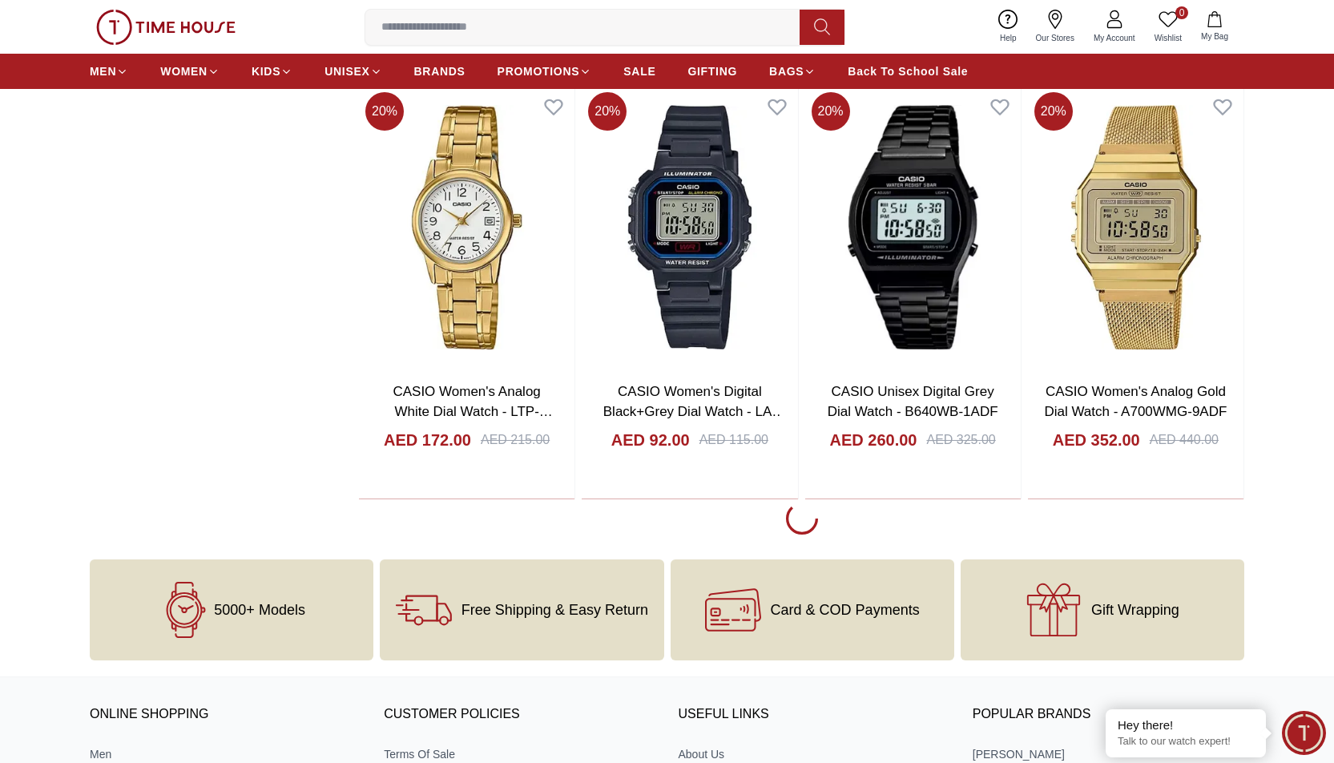
scroll to position [39647, 0]
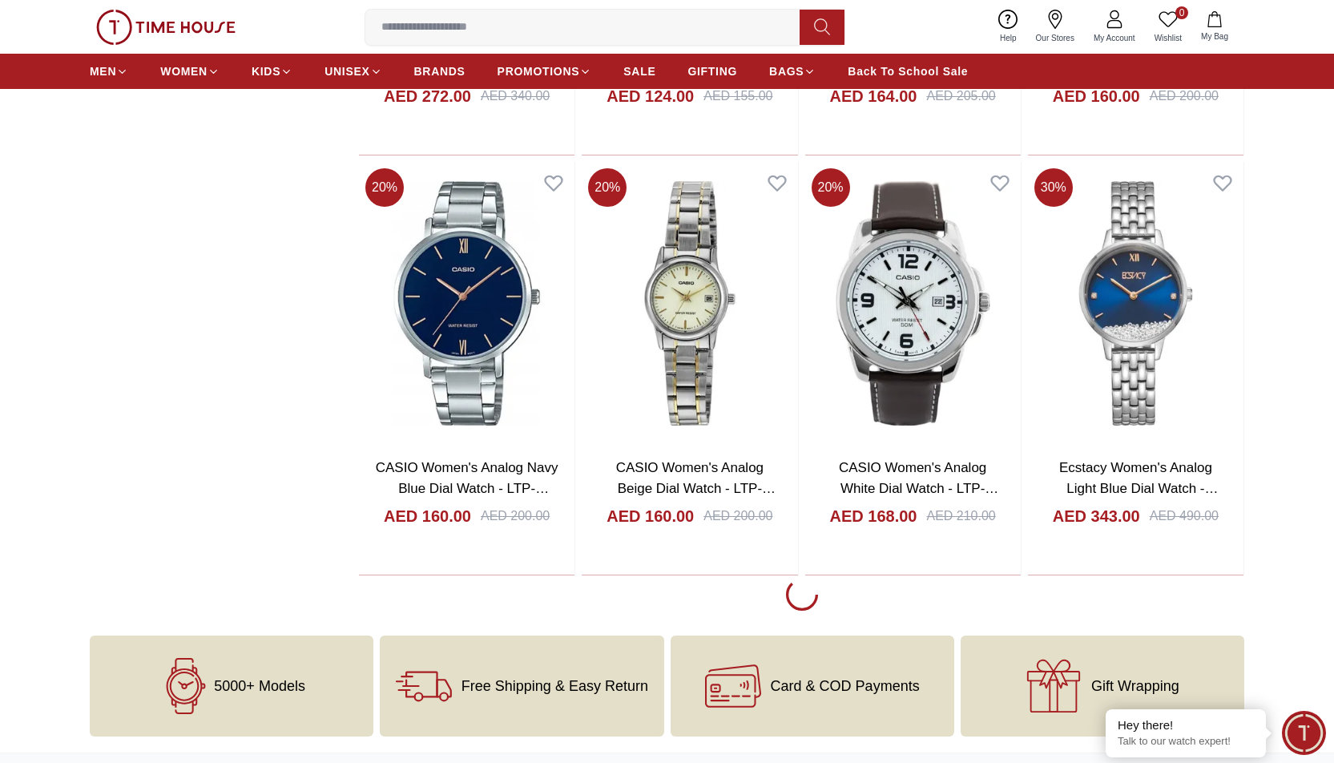
scroll to position [41650, 0]
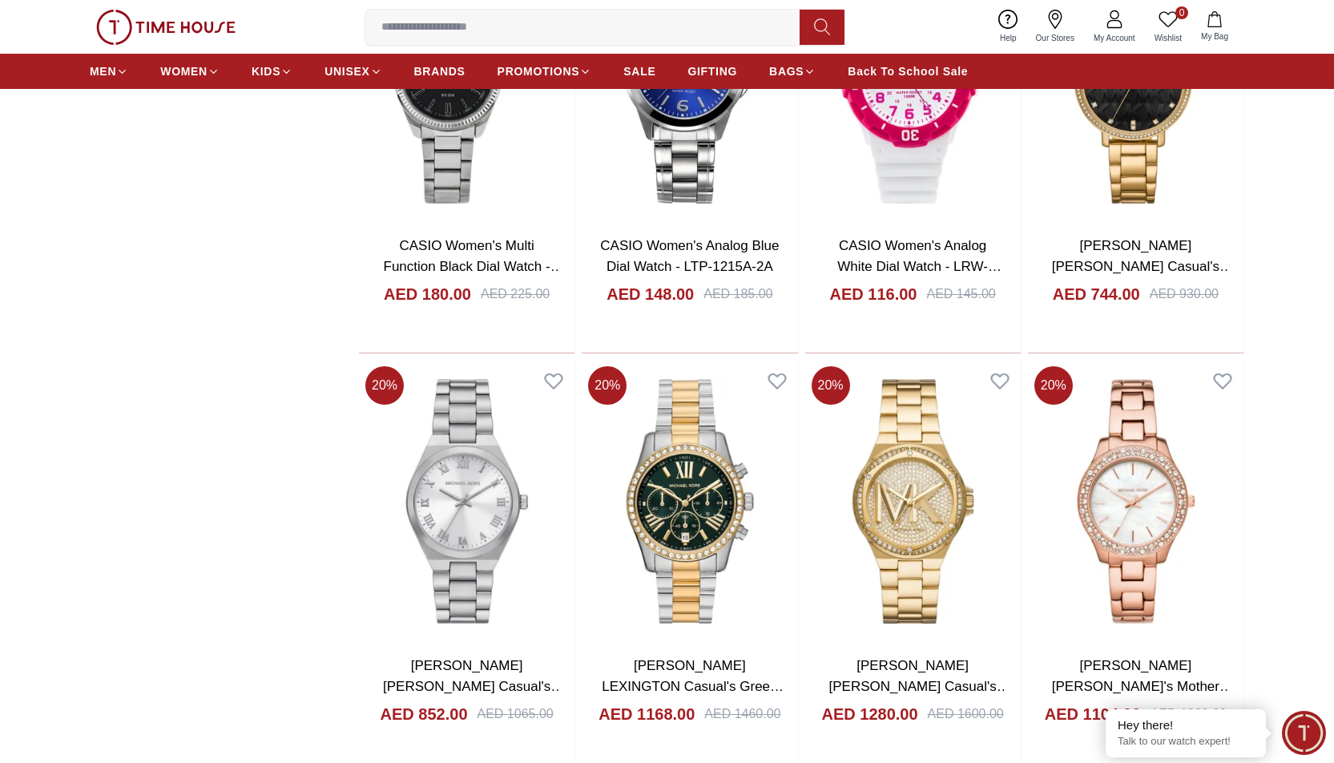
scroll to position [43572, 0]
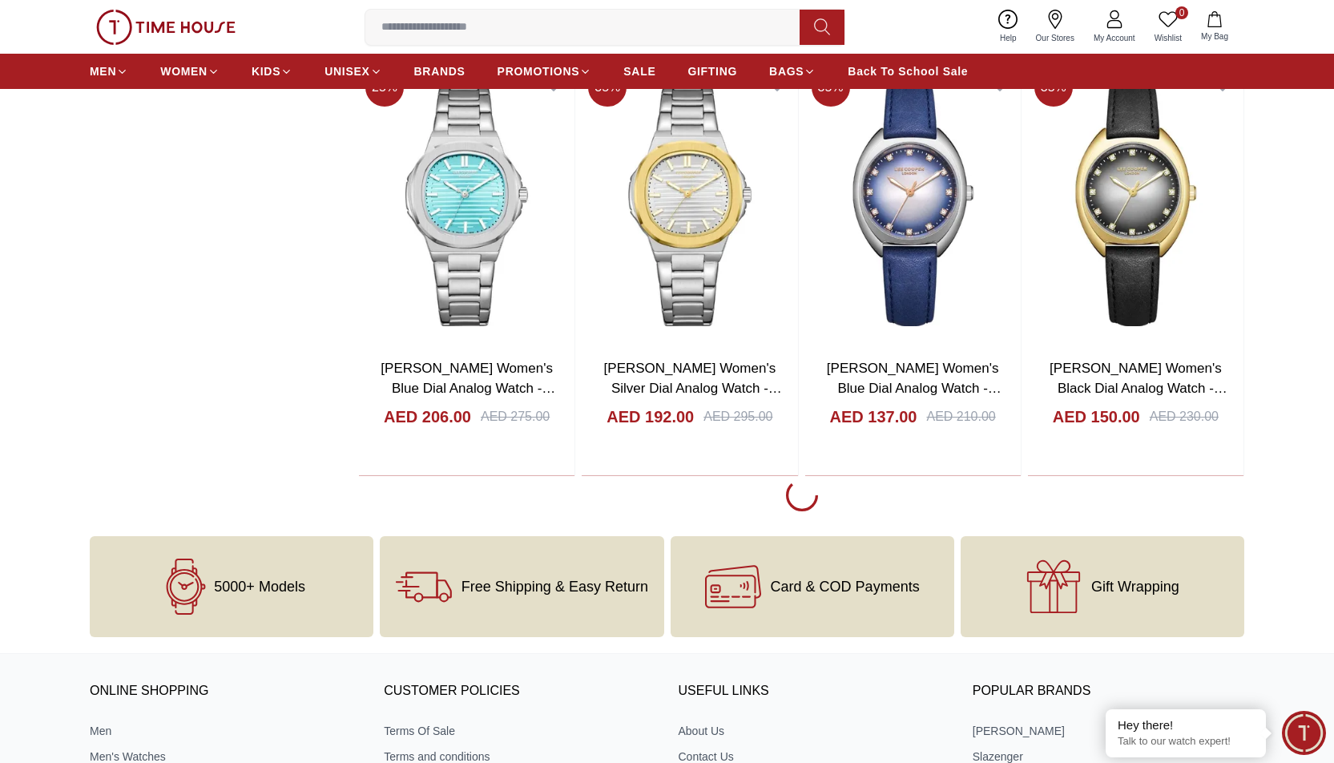
scroll to position [45975, 0]
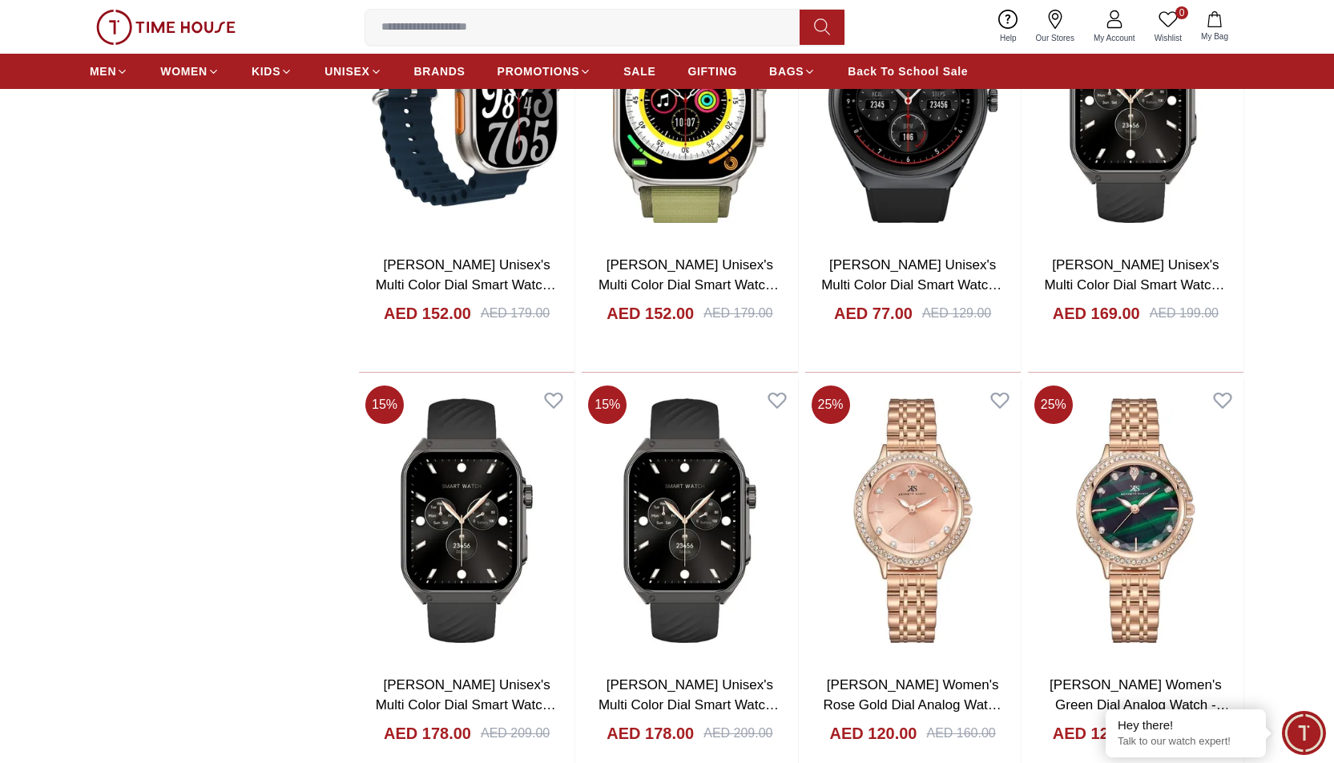
scroll to position [47817, 0]
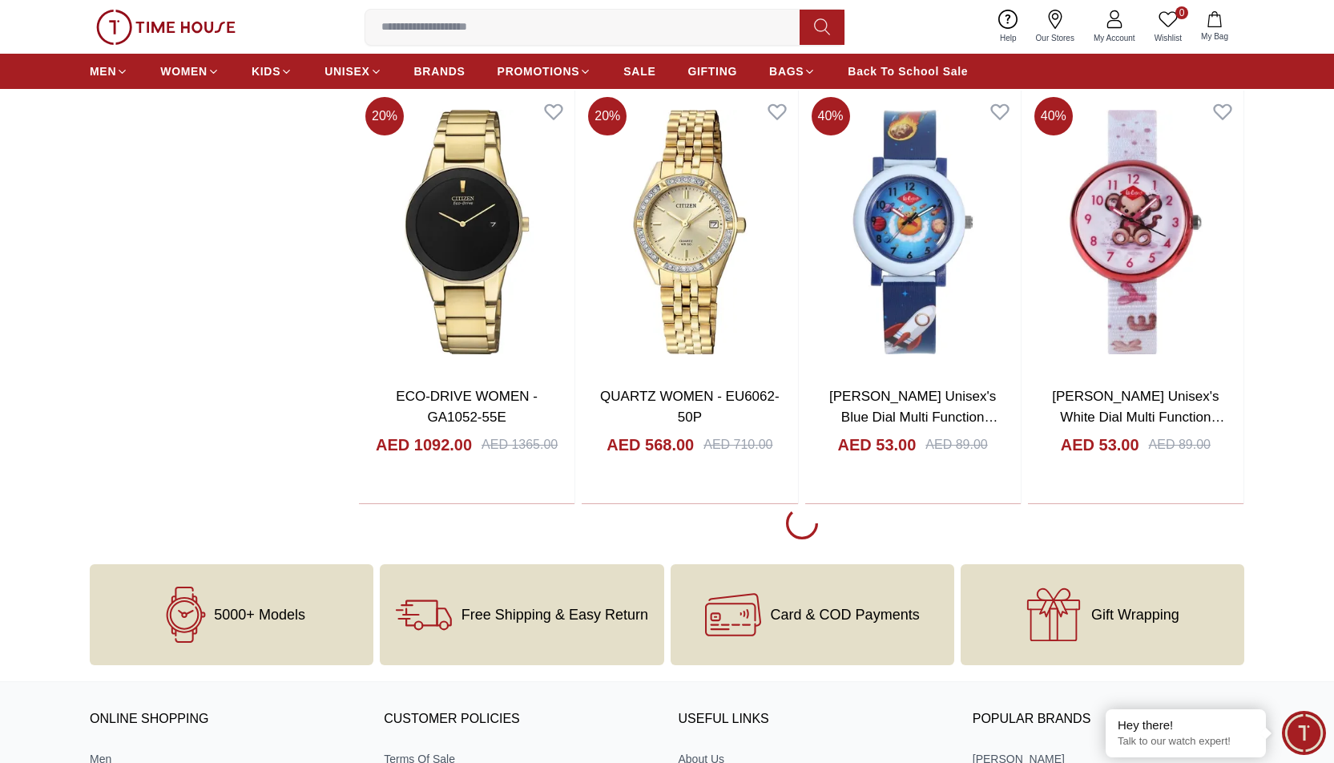
scroll to position [50140, 0]
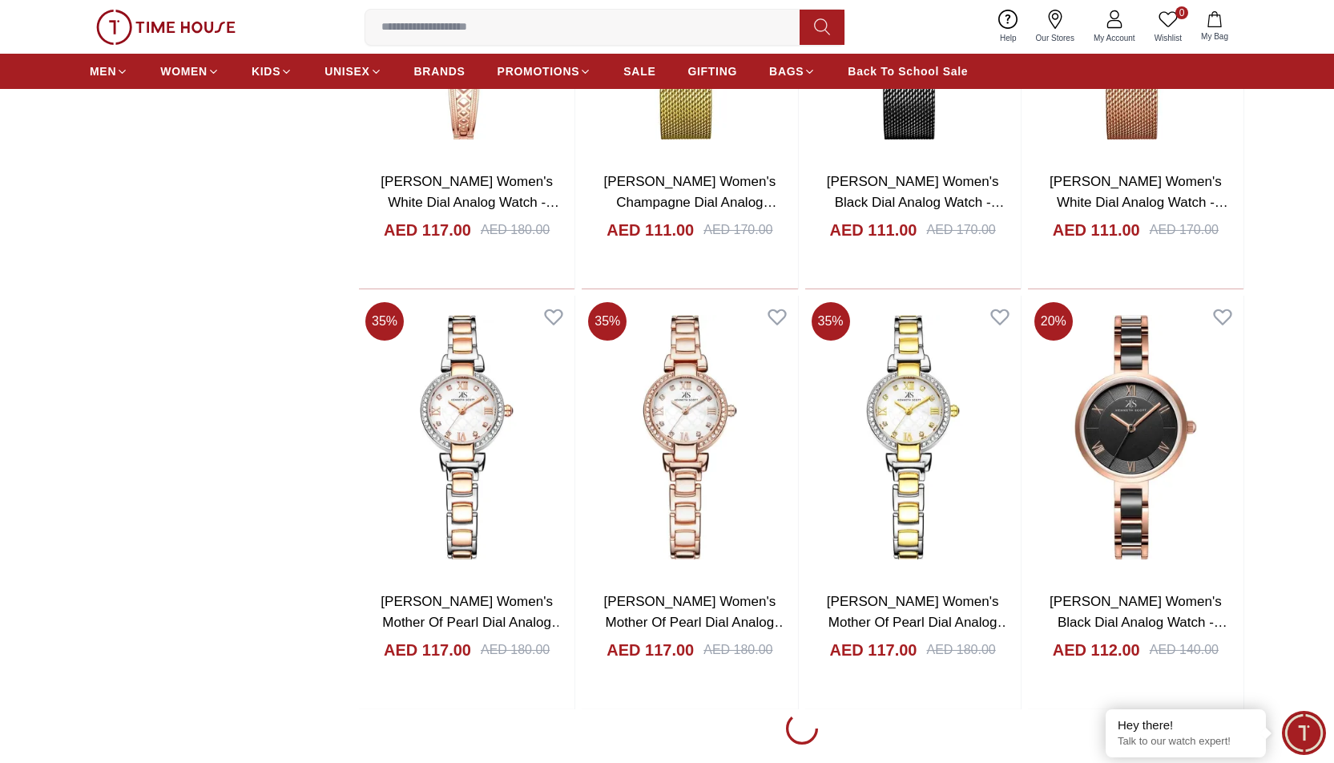
scroll to position [52062, 0]
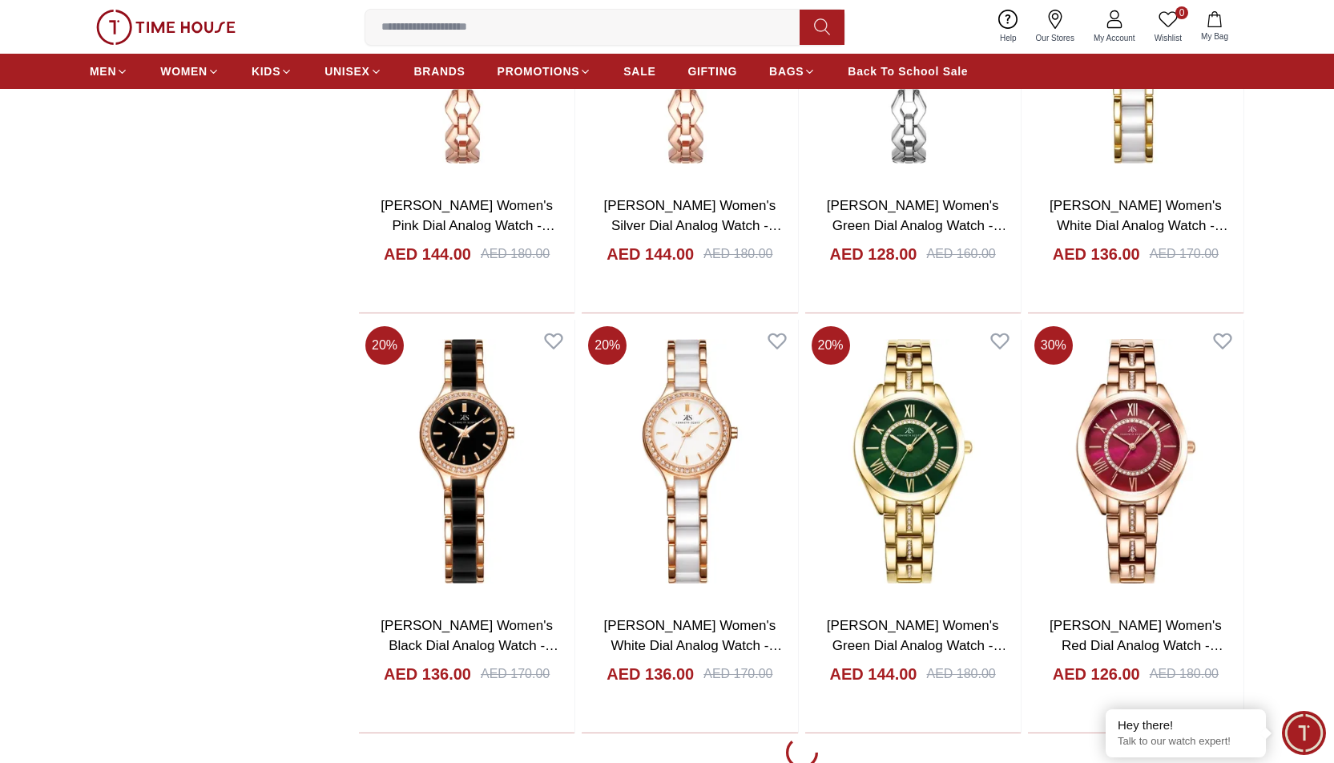
scroll to position [56307, 0]
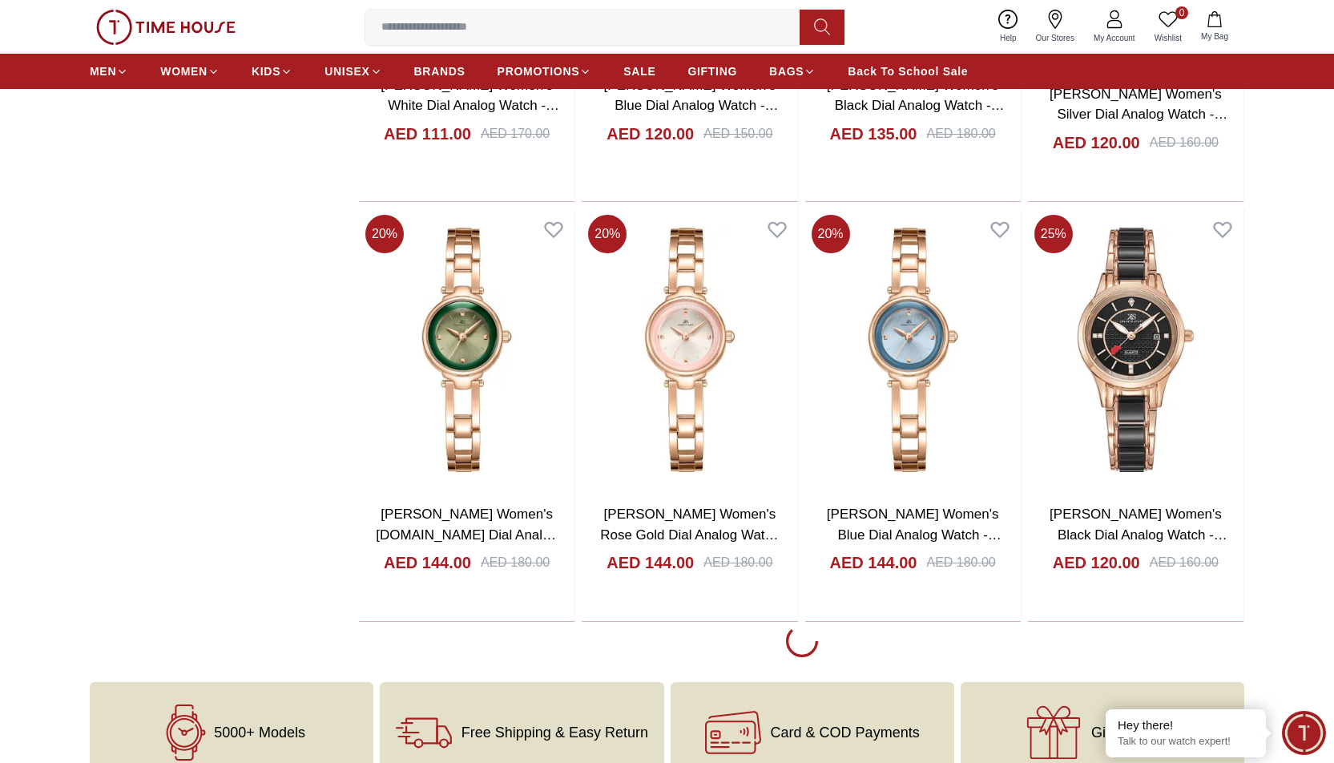
scroll to position [58550, 0]
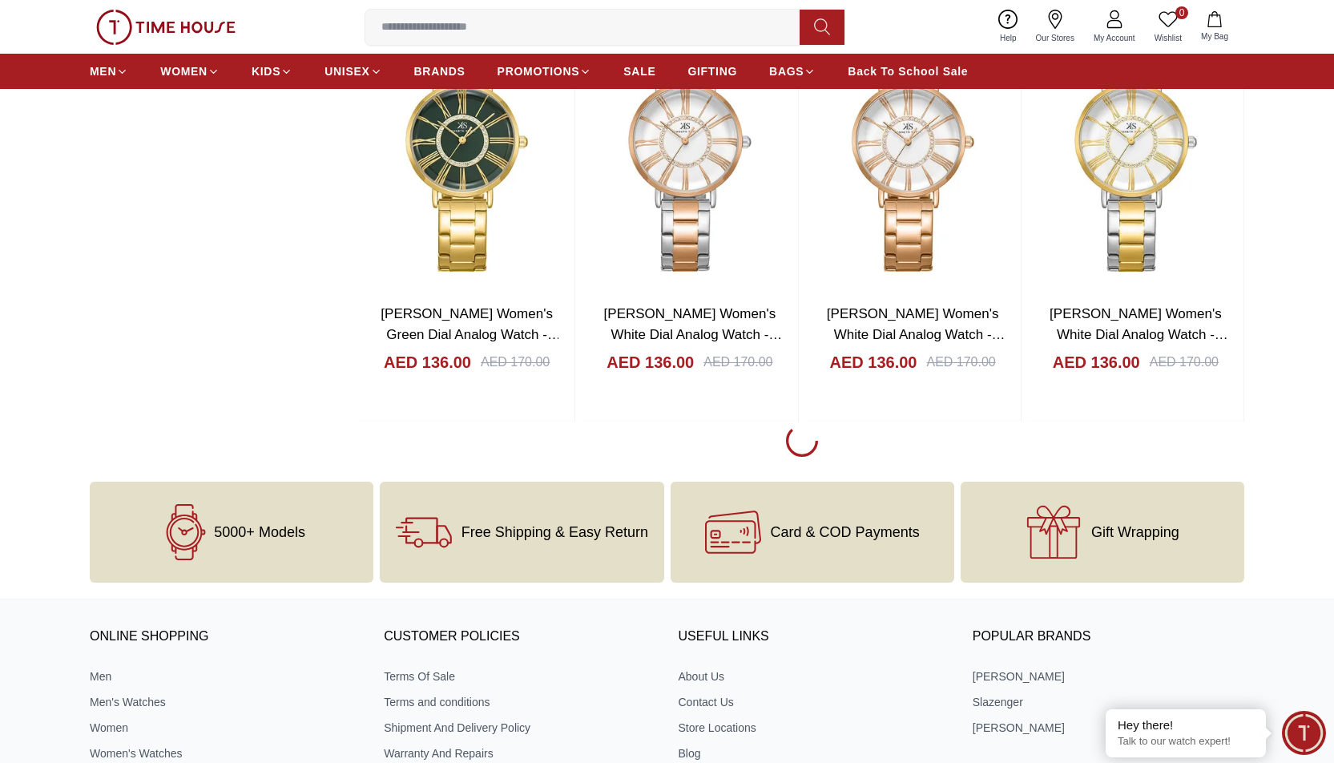
scroll to position [60793, 0]
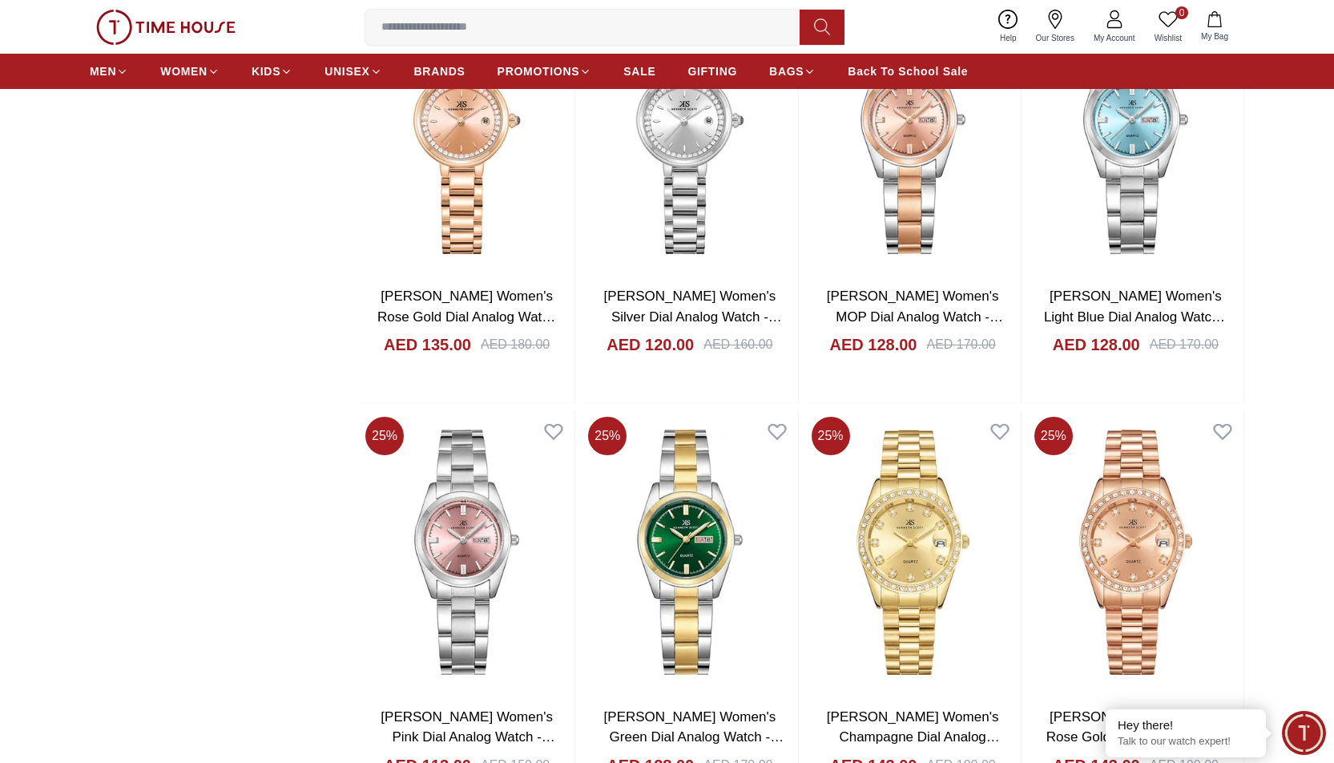
scroll to position [62475, 0]
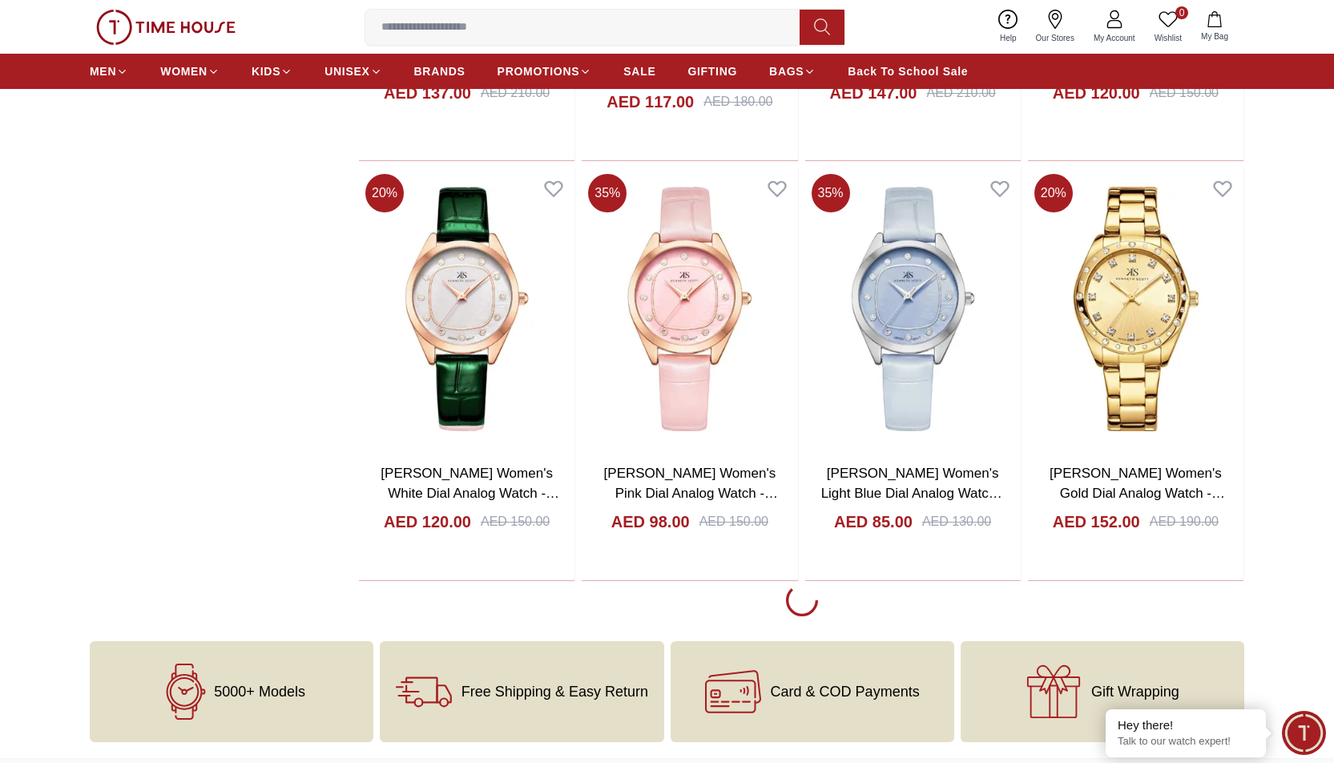
scroll to position [64878, 0]
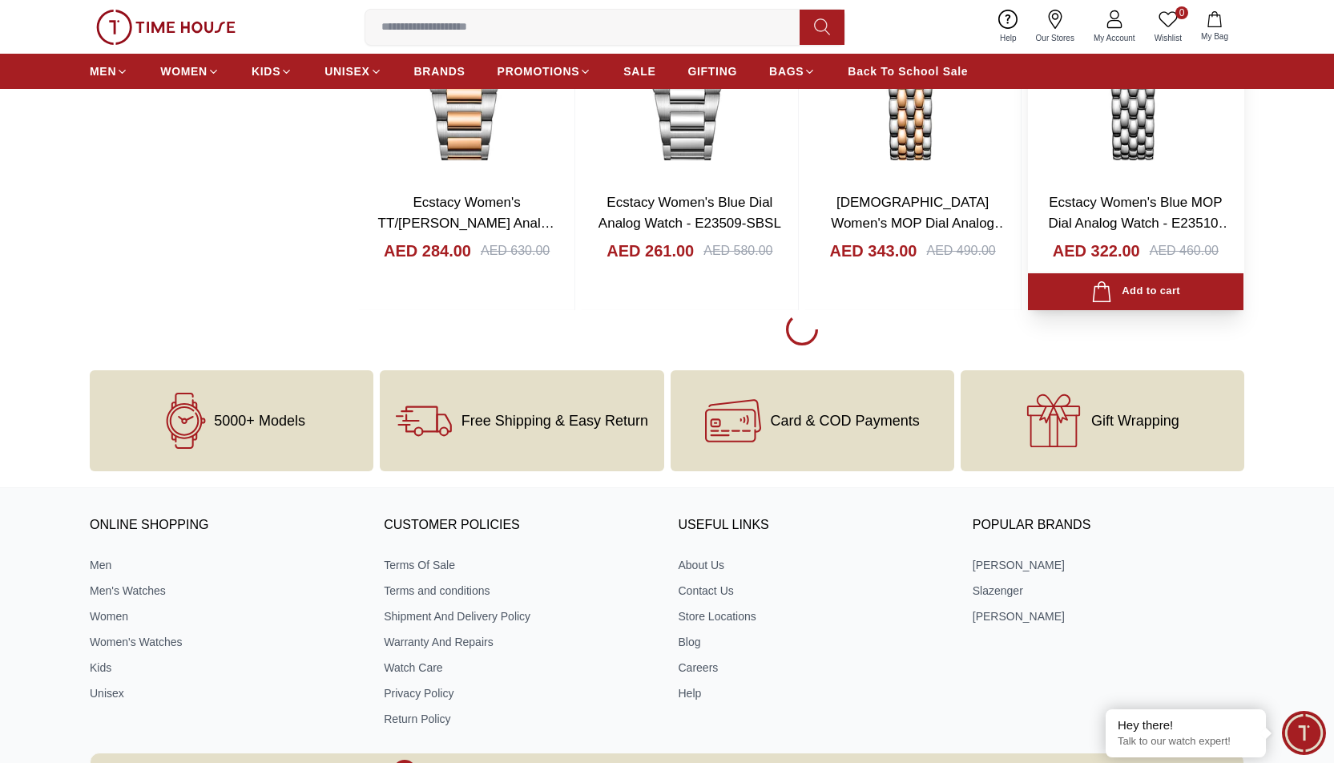
scroll to position [67120, 0]
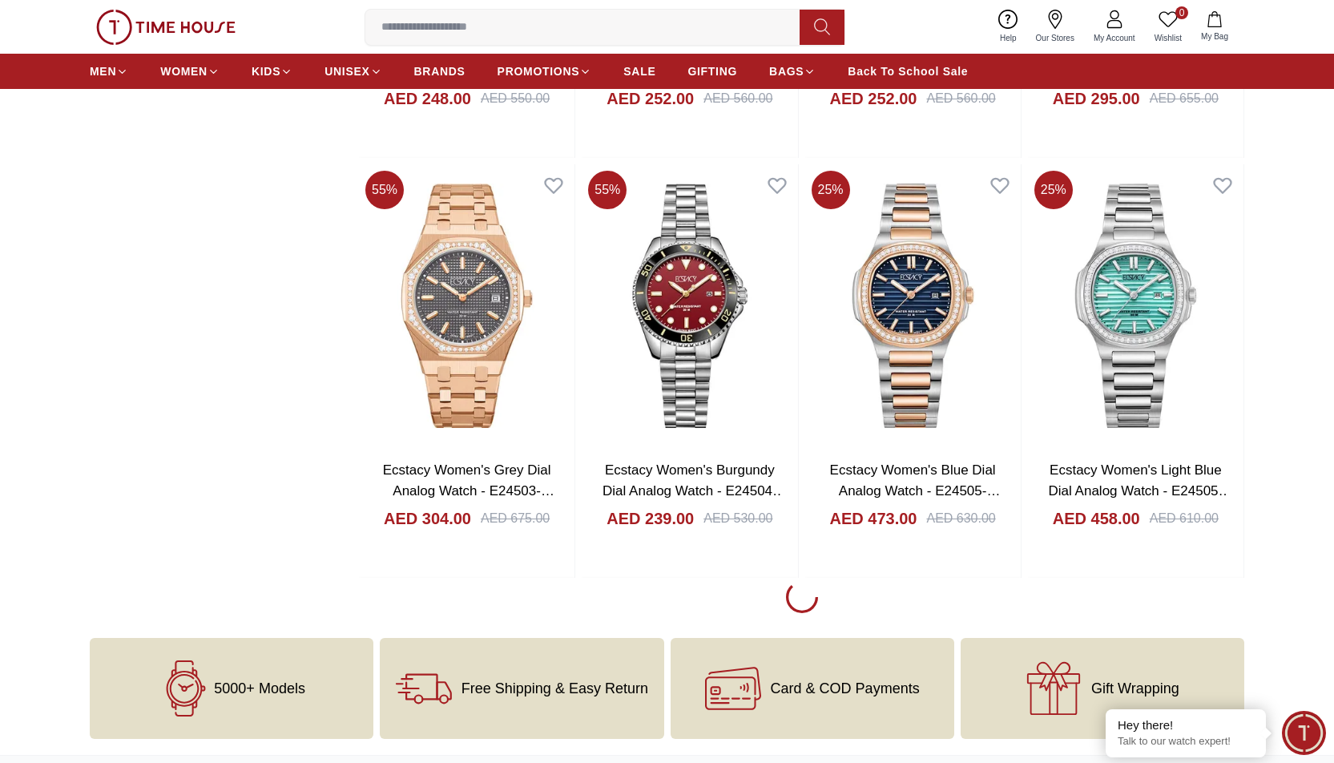
scroll to position [68963, 0]
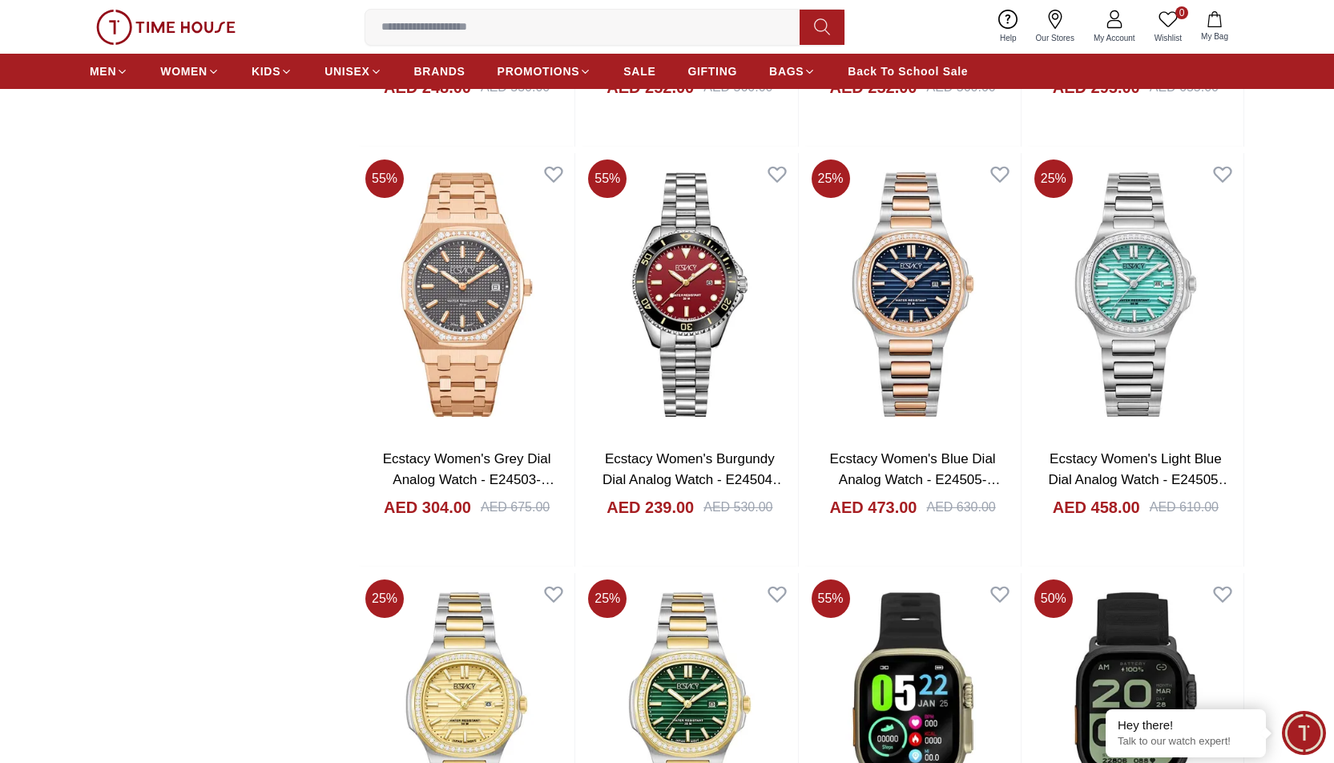
scroll to position [69283, 0]
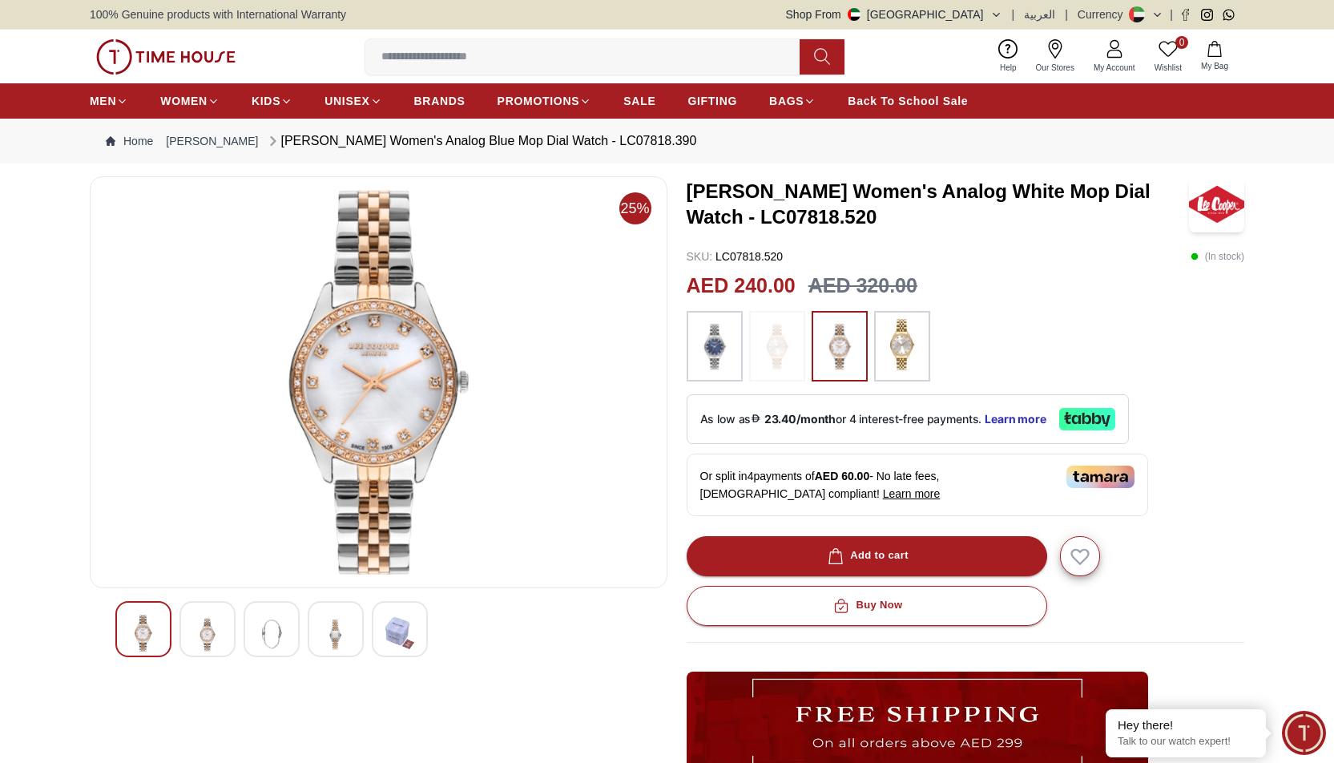
click at [211, 631] on img at bounding box center [207, 633] width 29 height 39
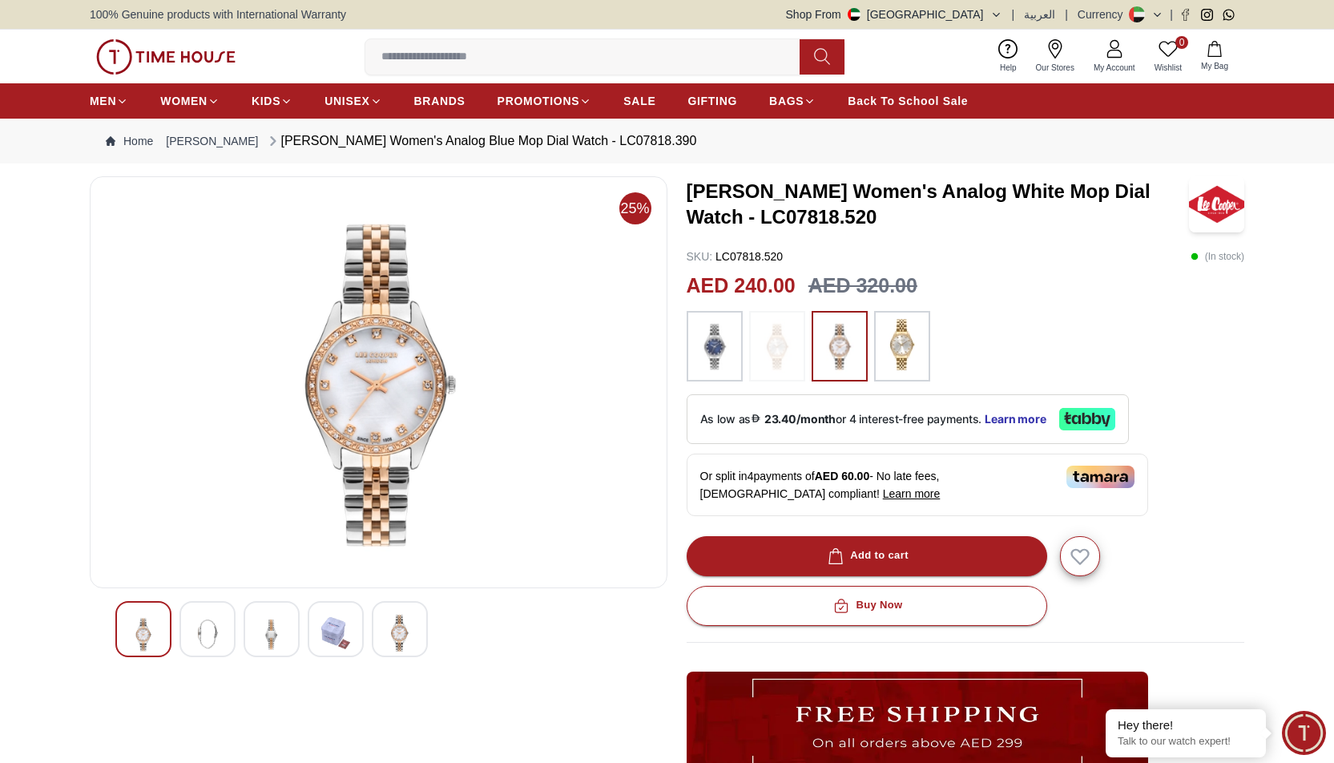
click at [282, 634] on img at bounding box center [271, 633] width 29 height 39
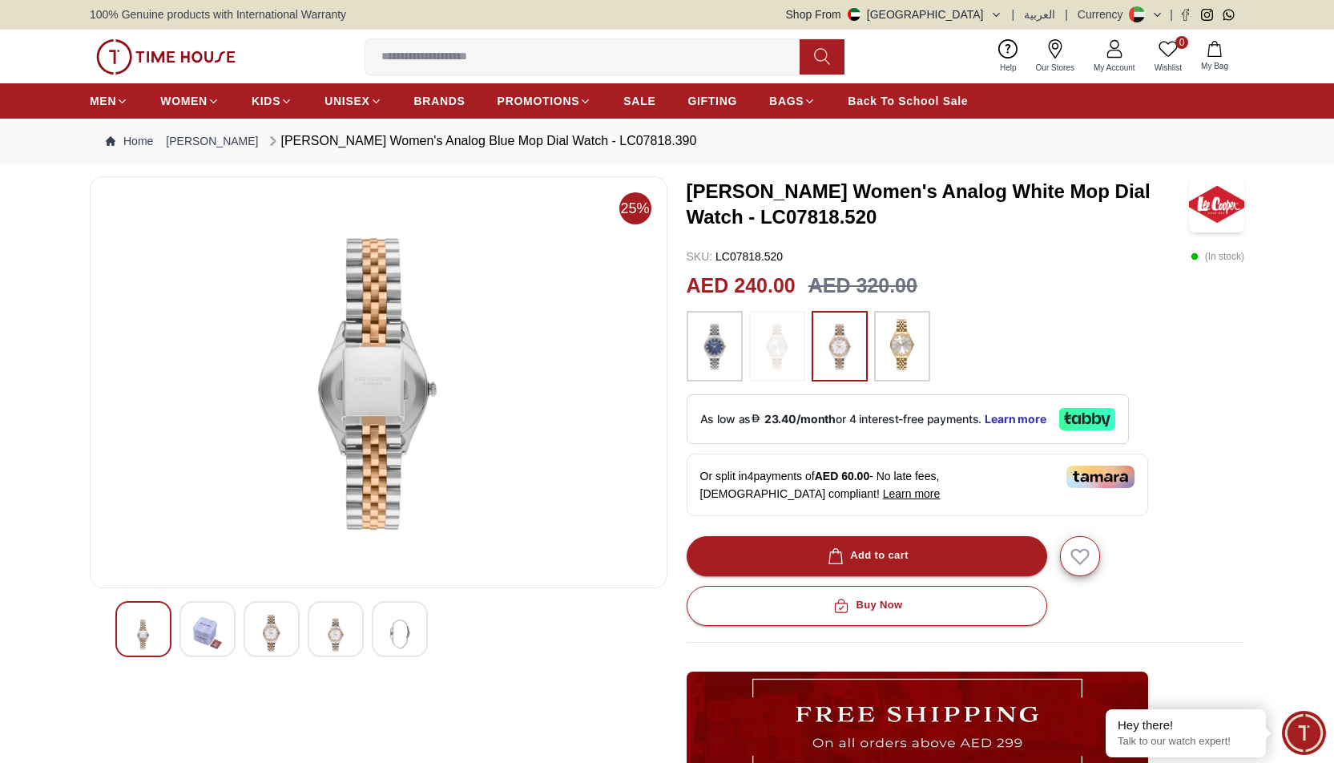
click at [324, 630] on img at bounding box center [335, 633] width 29 height 39
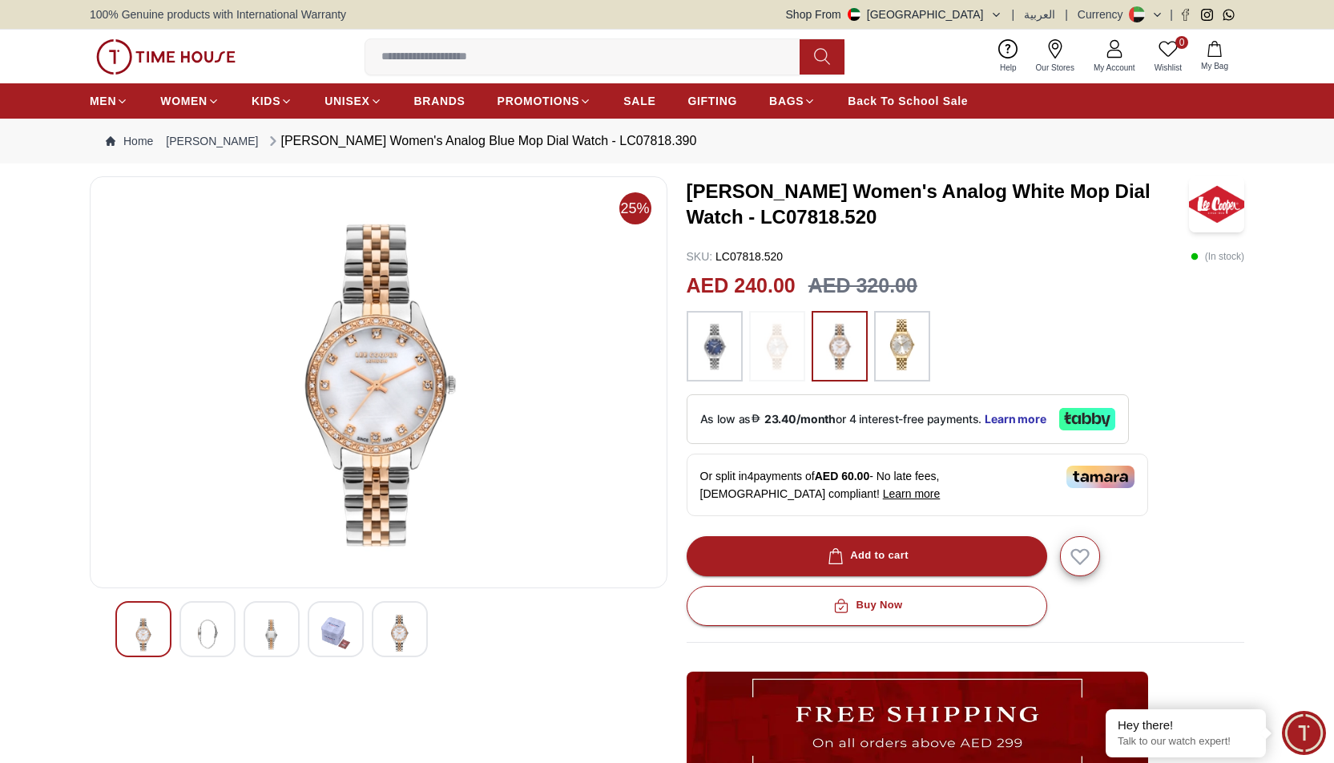
click at [163, 635] on div at bounding box center [143, 629] width 56 height 56
click at [217, 633] on img at bounding box center [207, 633] width 29 height 39
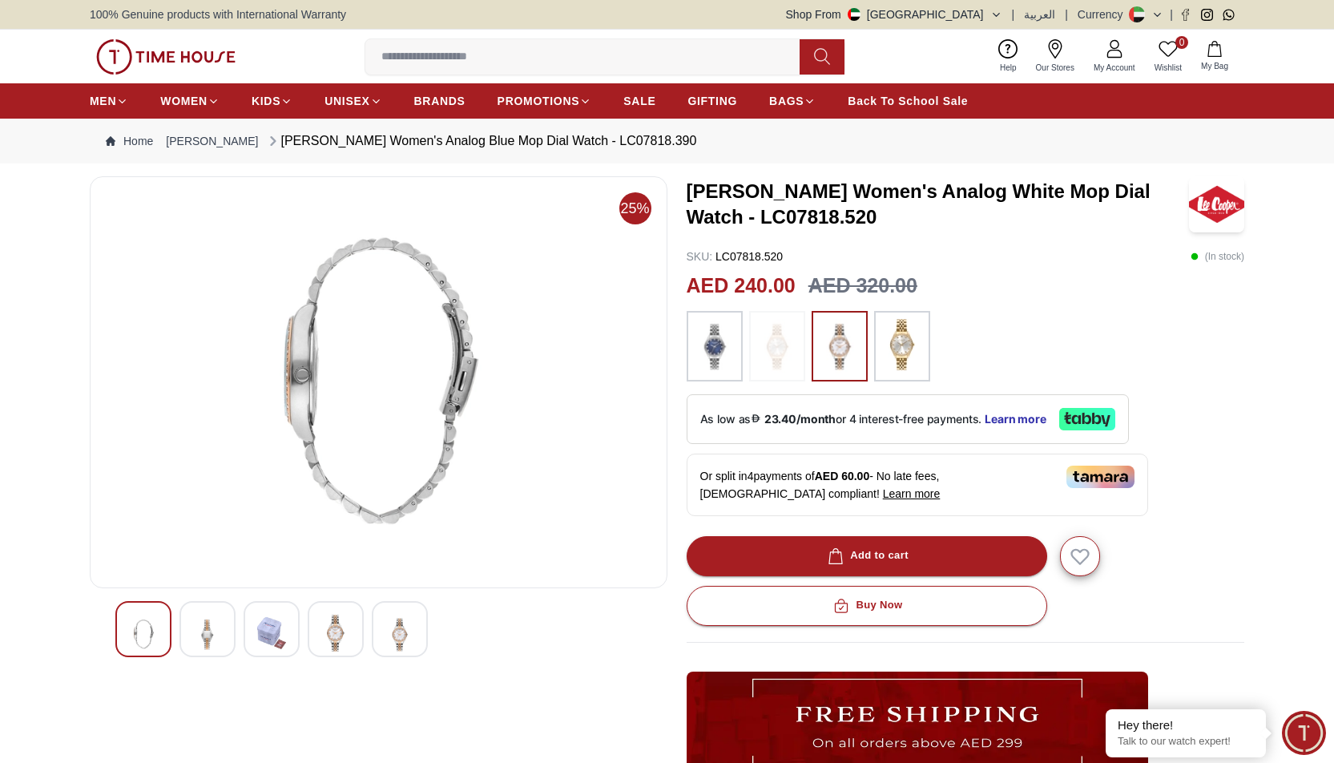
click at [131, 649] on img at bounding box center [143, 633] width 29 height 39
click at [153, 631] on img at bounding box center [143, 633] width 29 height 39
click at [202, 626] on img at bounding box center [207, 633] width 29 height 39
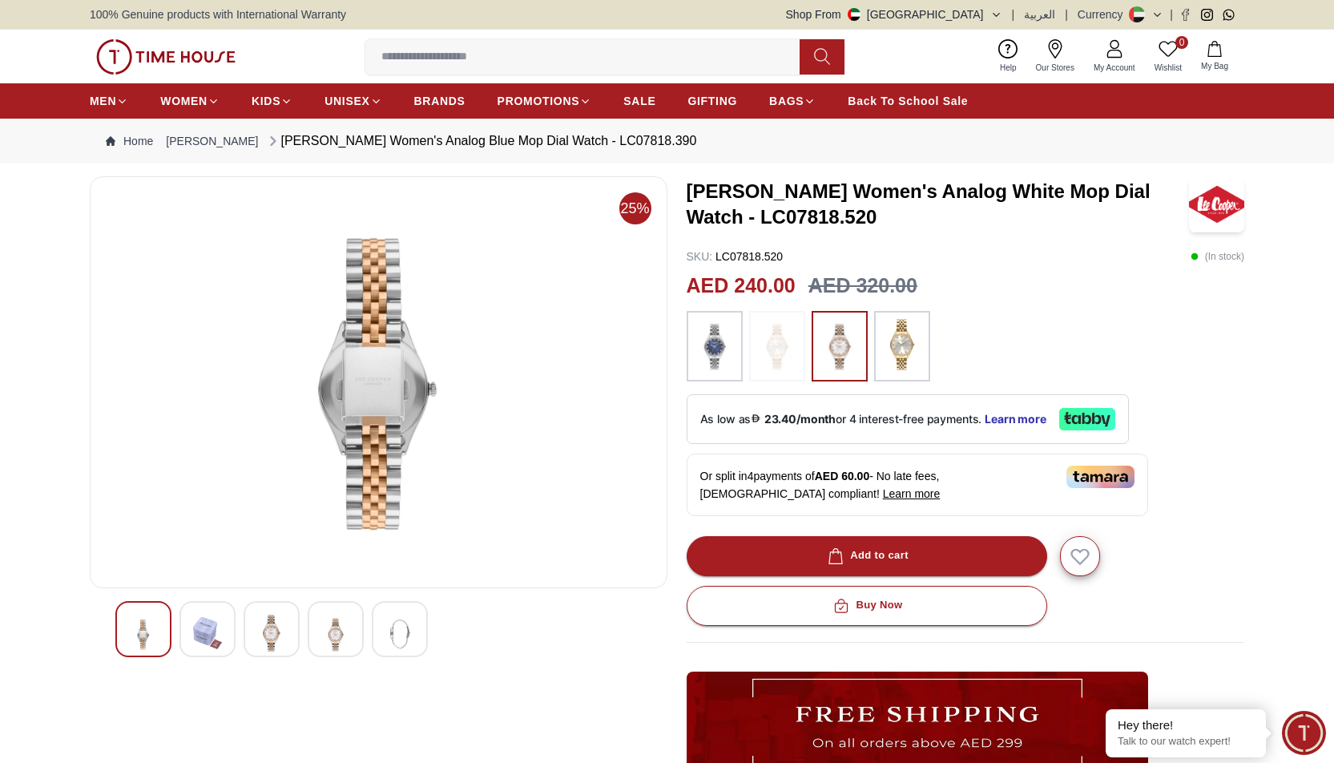
click at [280, 634] on img at bounding box center [271, 632] width 29 height 37
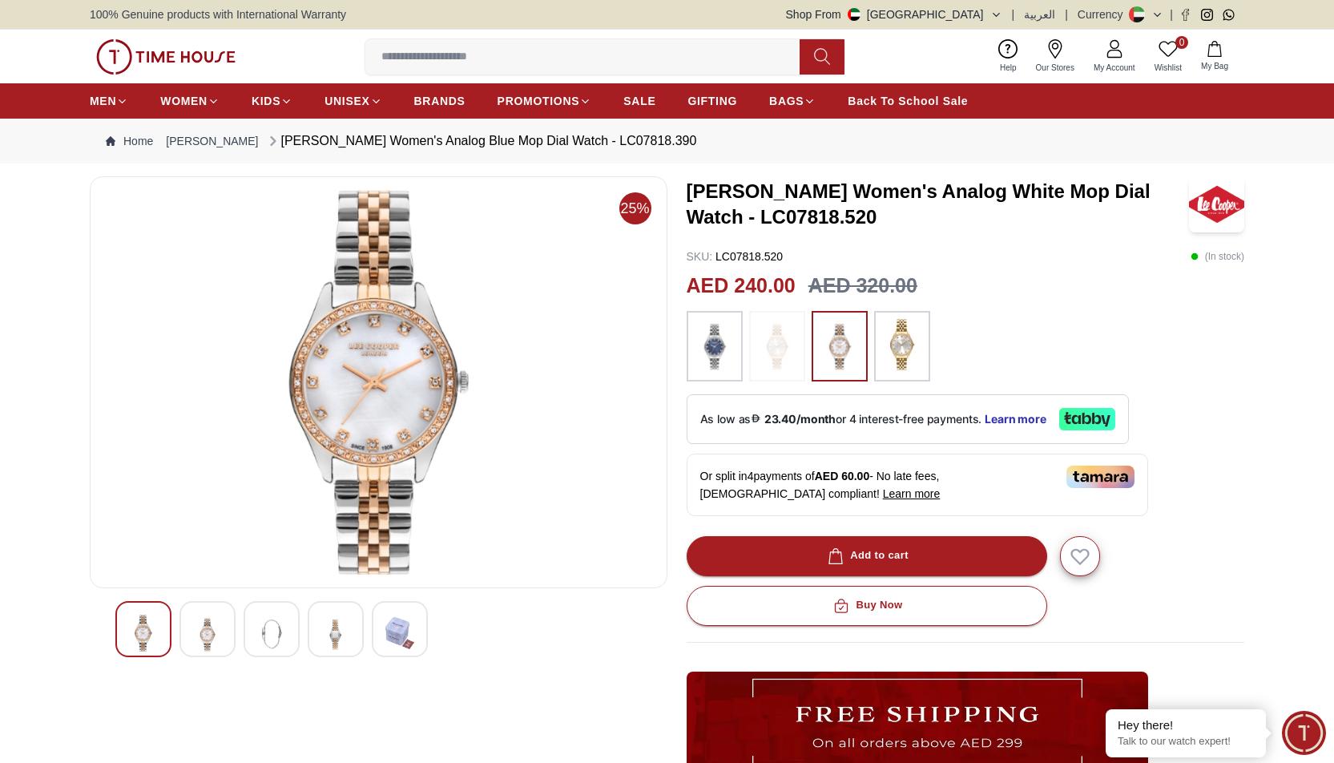
click at [914, 341] on img at bounding box center [902, 344] width 40 height 51
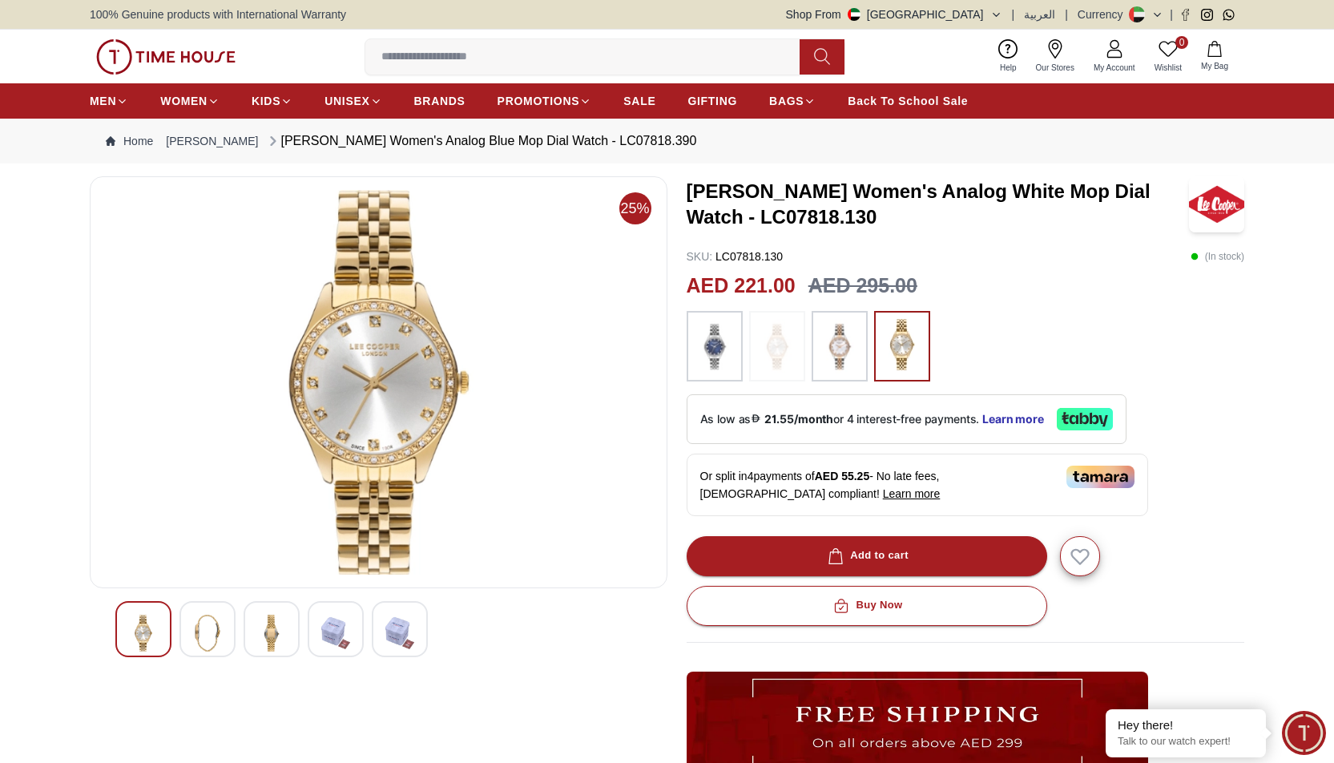
click at [858, 347] on img at bounding box center [839, 346] width 40 height 54
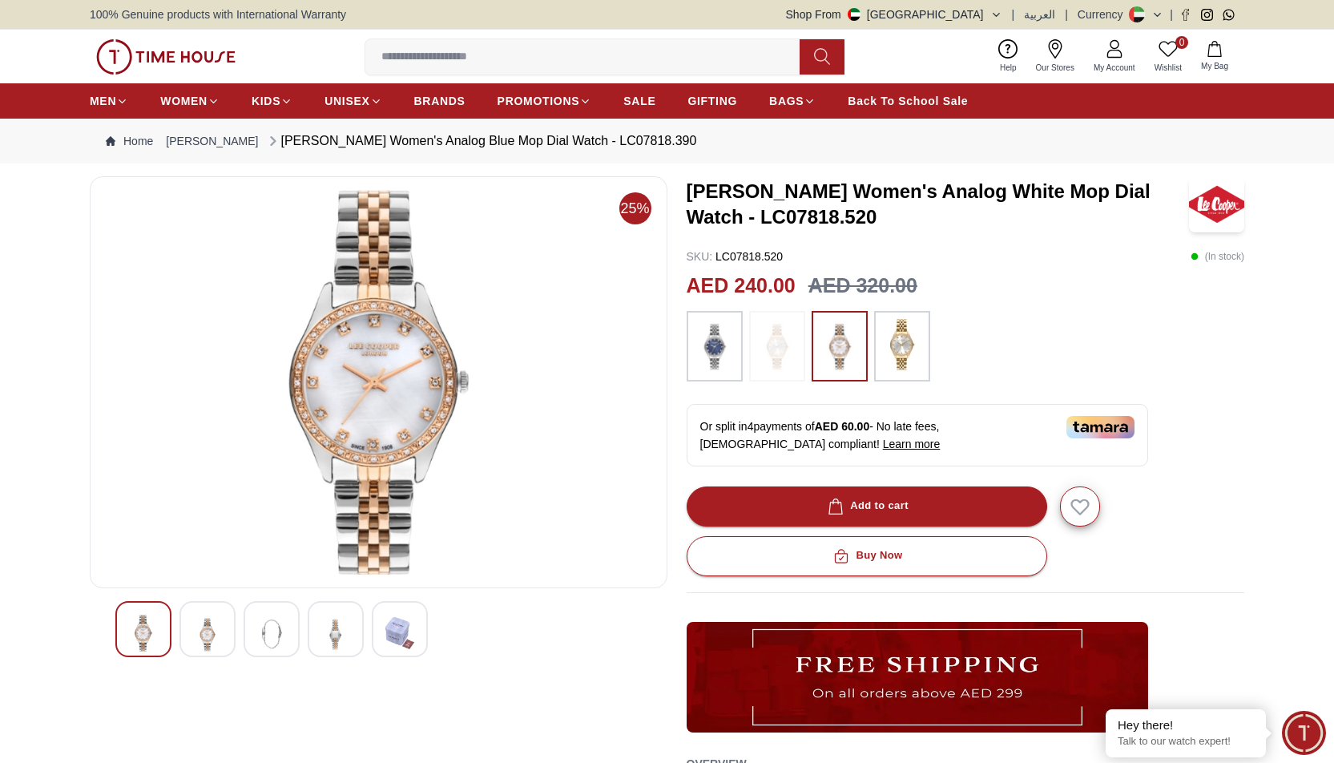
click at [791, 348] on img at bounding box center [777, 346] width 40 height 54
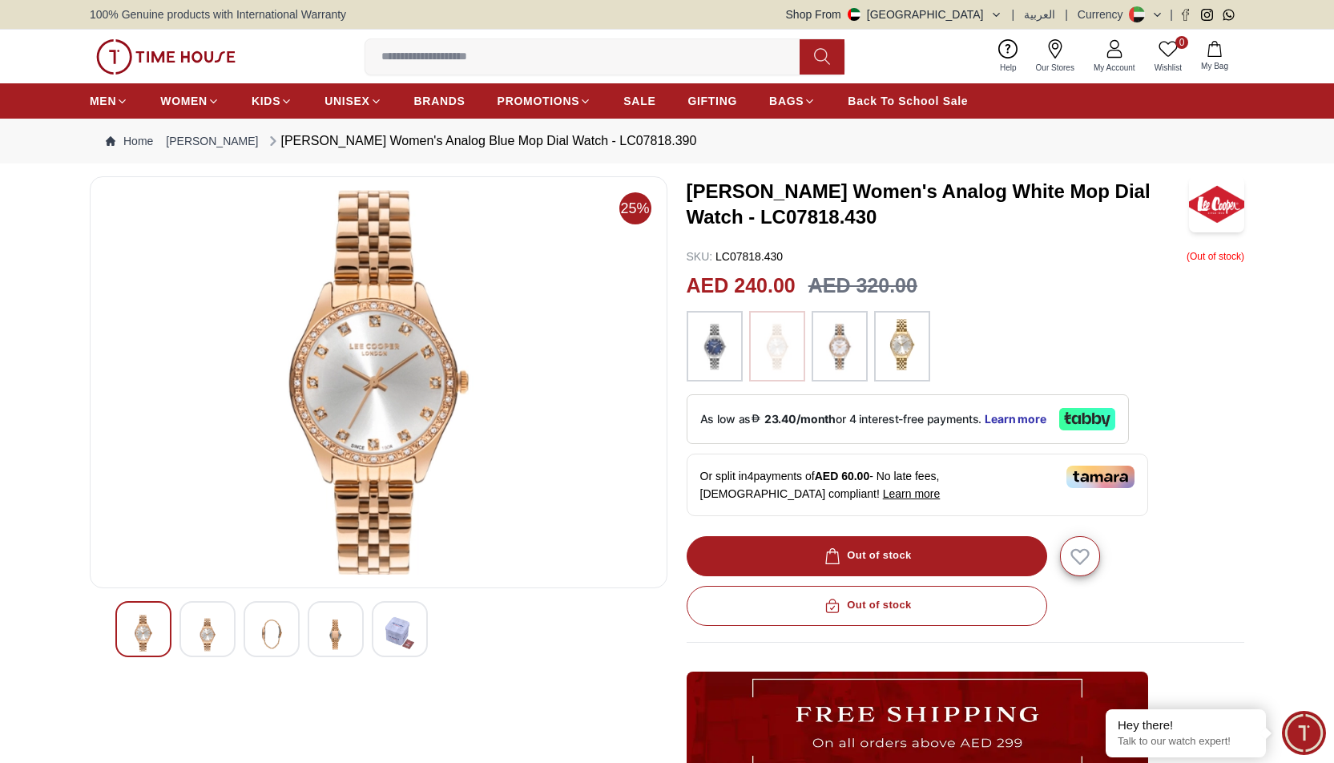
click at [835, 352] on img at bounding box center [839, 346] width 40 height 54
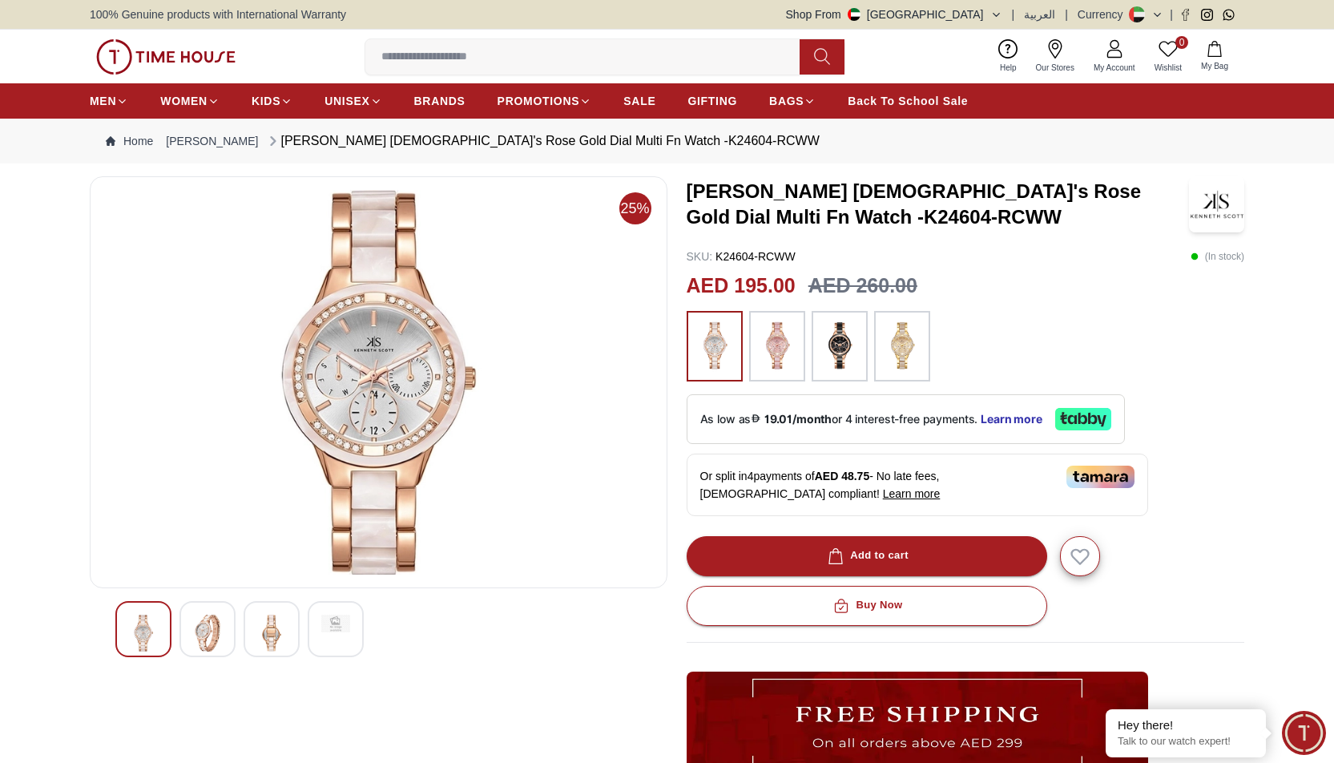
click at [347, 630] on img at bounding box center [335, 623] width 29 height 18
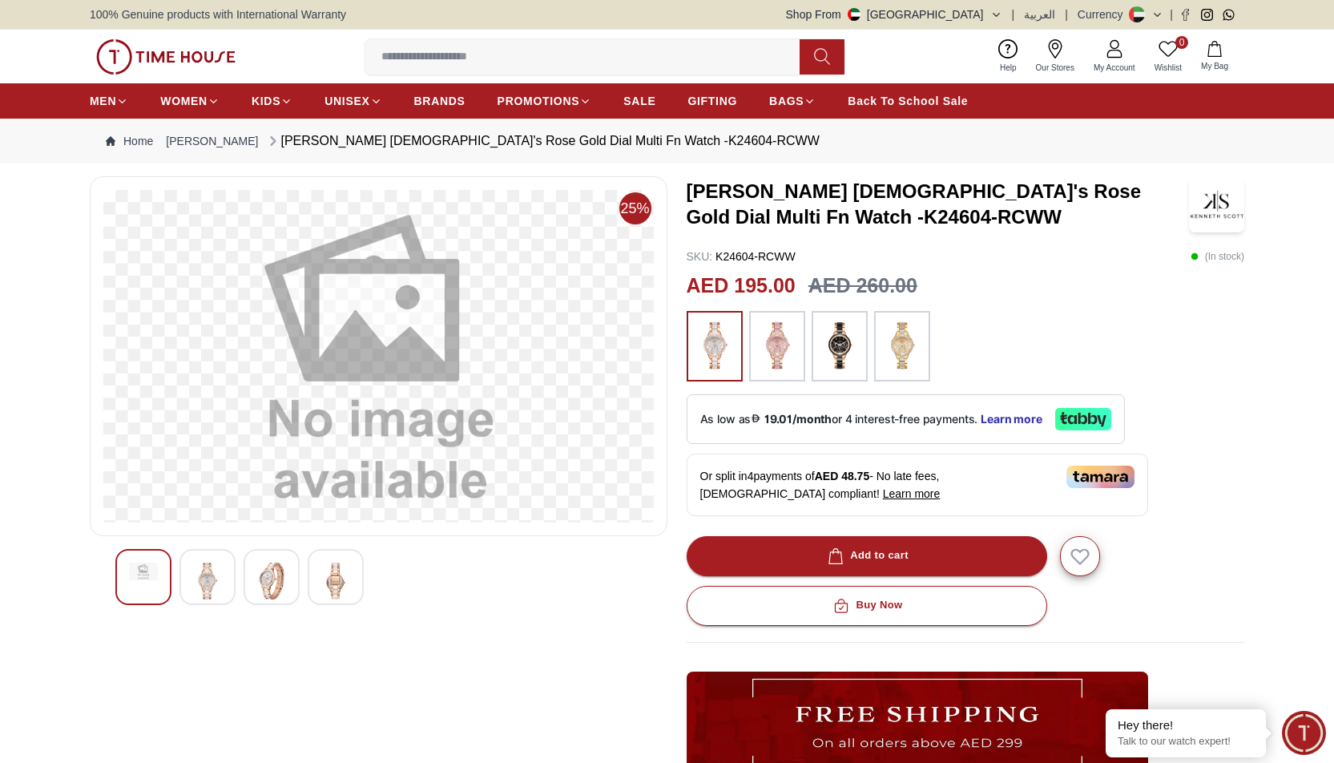
click at [141, 575] on img at bounding box center [143, 571] width 29 height 18
click at [199, 584] on img at bounding box center [207, 580] width 29 height 37
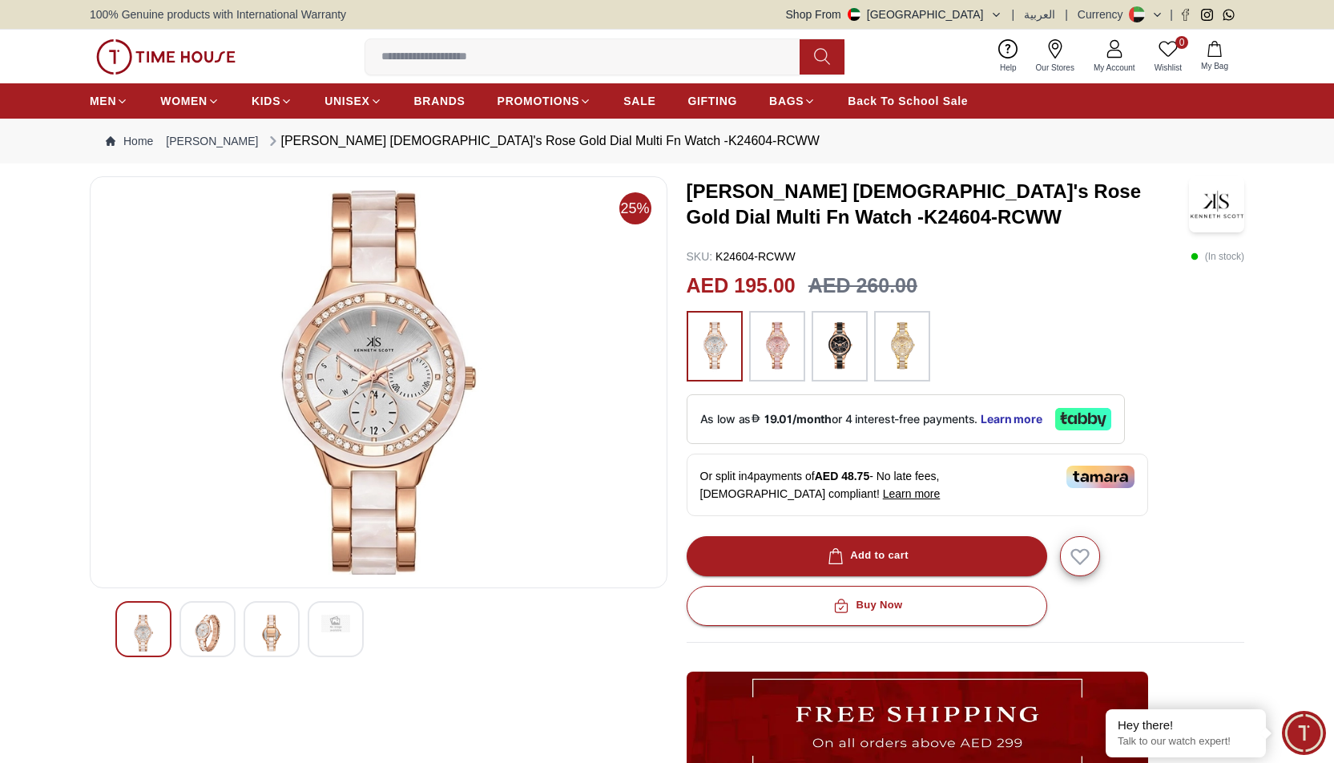
click at [219, 636] on img at bounding box center [207, 632] width 29 height 37
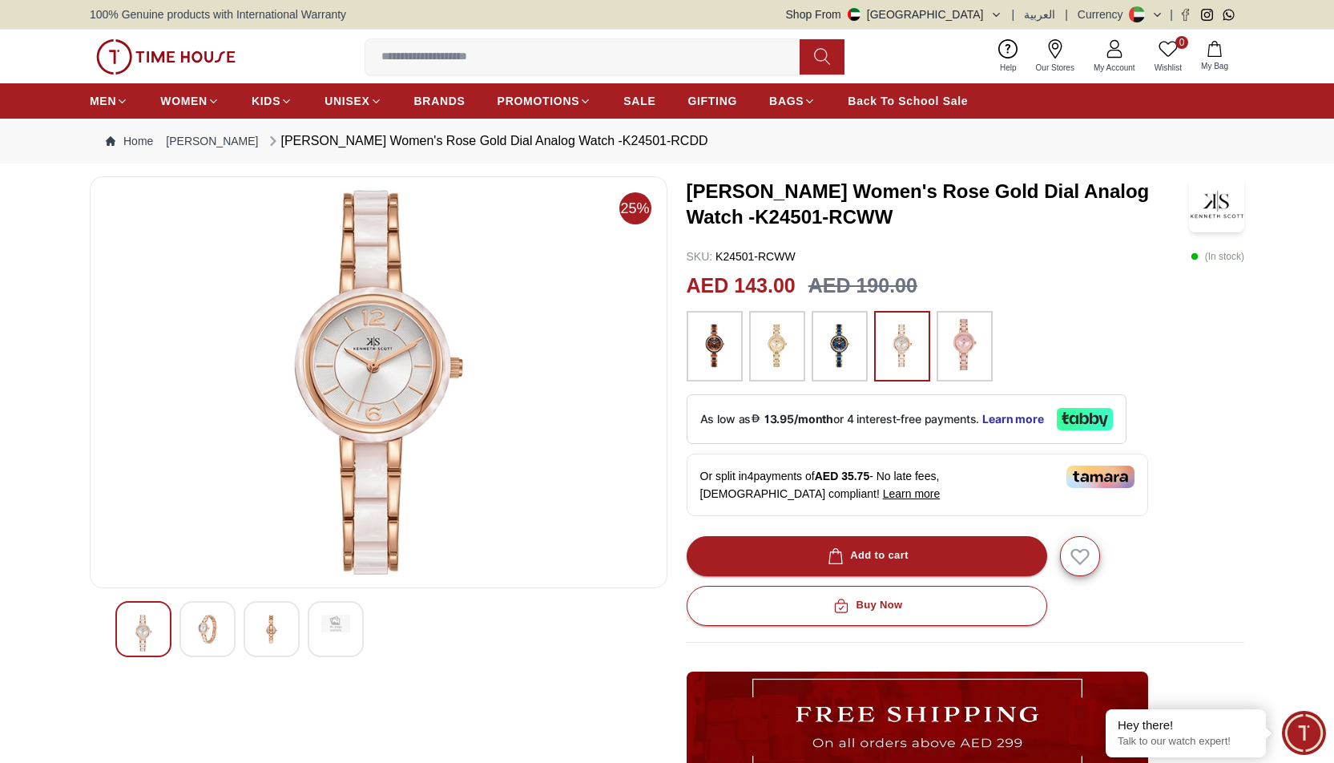
click at [771, 353] on img at bounding box center [777, 346] width 40 height 54
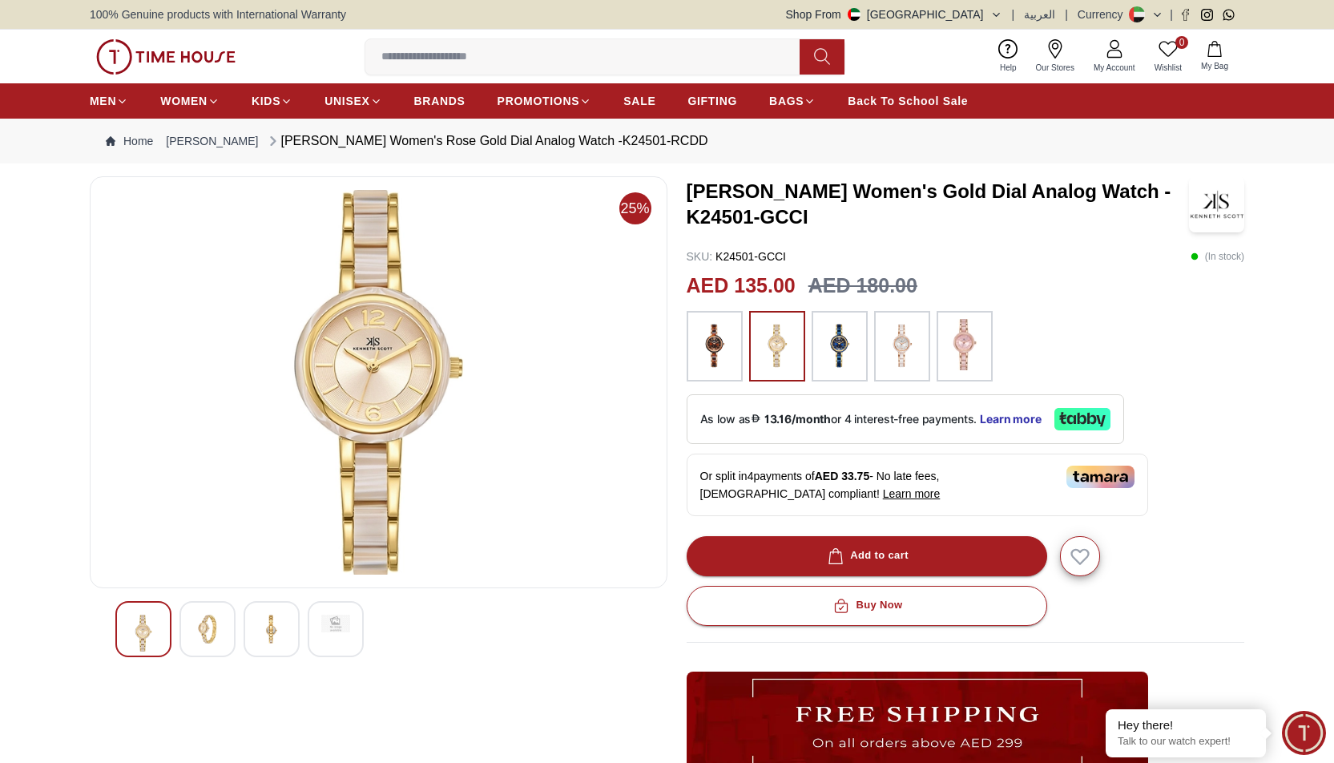
click at [960, 347] on img at bounding box center [964, 344] width 40 height 51
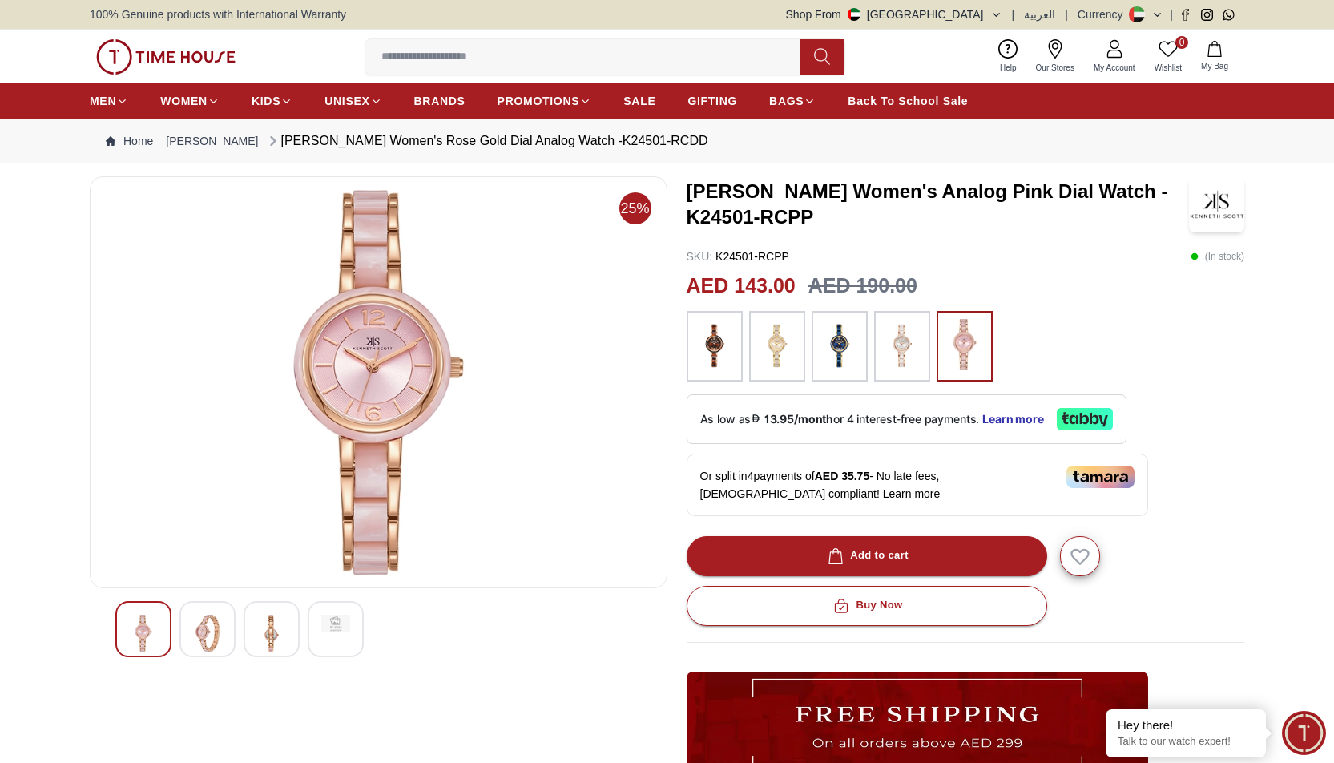
click at [910, 348] on img at bounding box center [902, 346] width 40 height 54
